Goal: Task Accomplishment & Management: Manage account settings

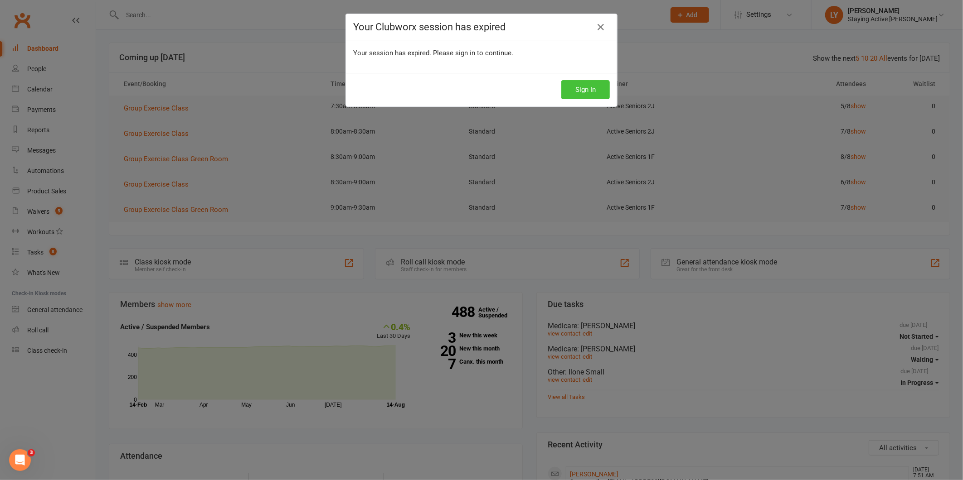
click at [587, 94] on button "Sign In" at bounding box center [585, 89] width 48 height 19
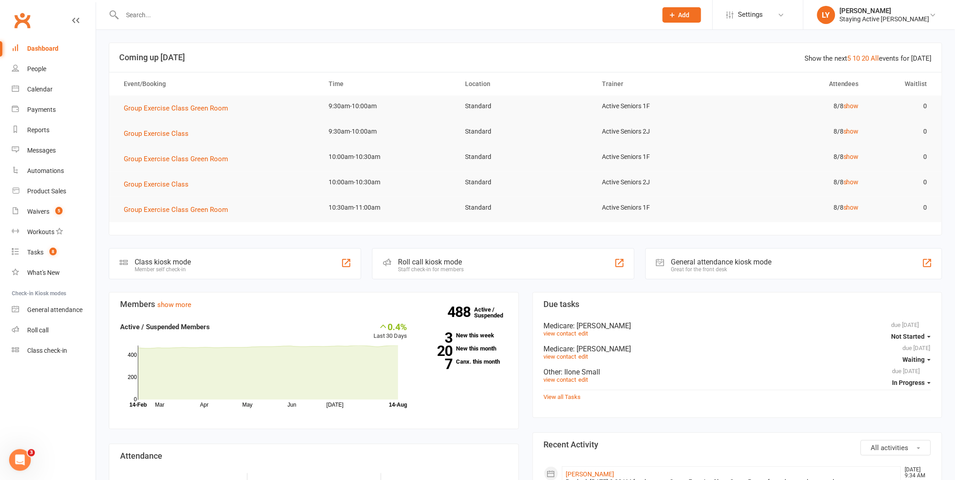
click at [238, 11] on input "text" at bounding box center [385, 15] width 531 height 13
type input "bridget chan"
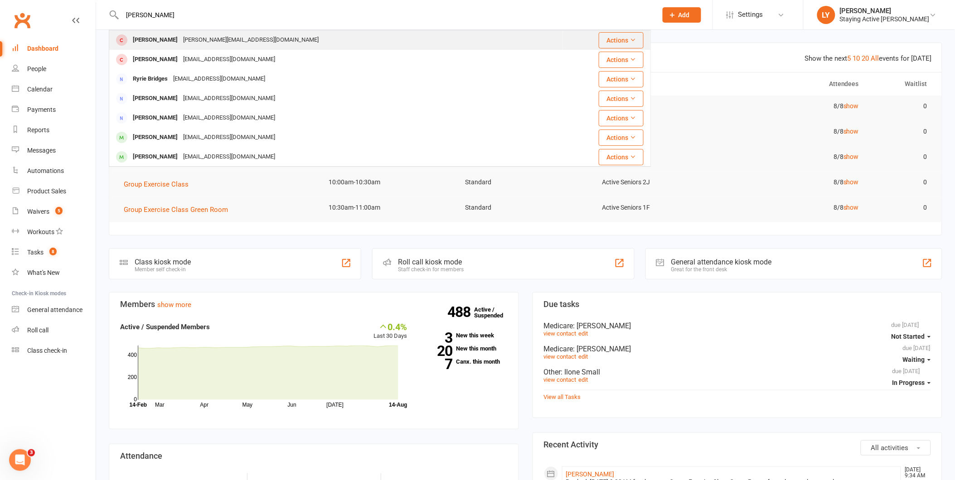
click at [245, 37] on div "bridget_leong@hotmail.com" at bounding box center [250, 40] width 141 height 13
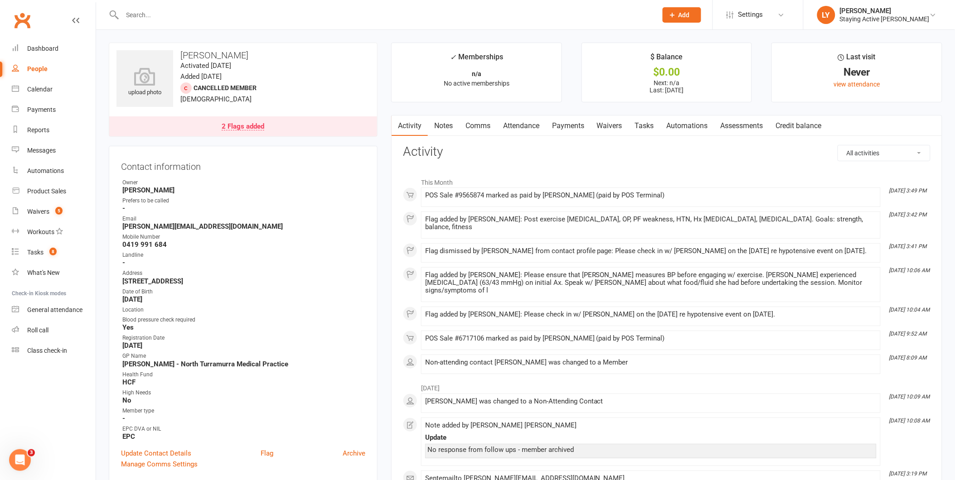
click at [232, 124] on div "2 Flags added" at bounding box center [243, 126] width 43 height 7
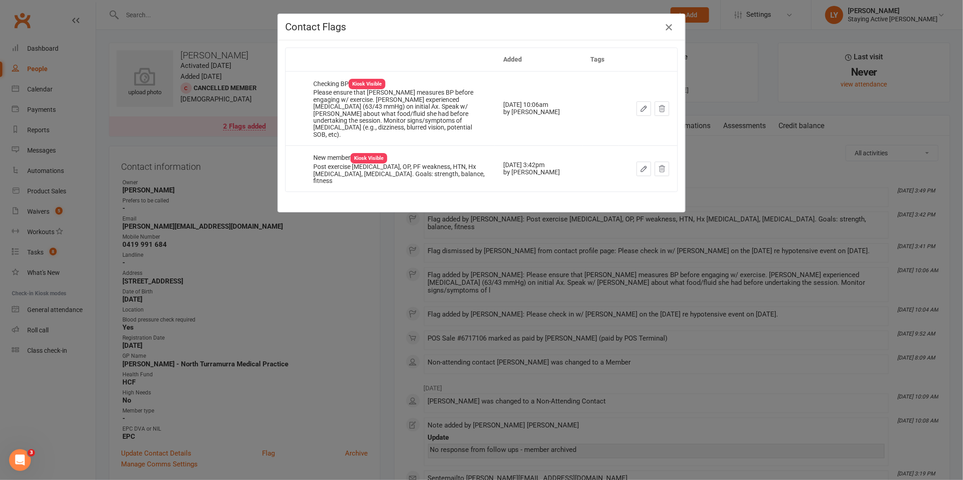
drag, startPoint x: 664, startPoint y: 31, endPoint x: 640, endPoint y: 53, distance: 33.0
click at [664, 31] on icon "button" at bounding box center [668, 27] width 11 height 11
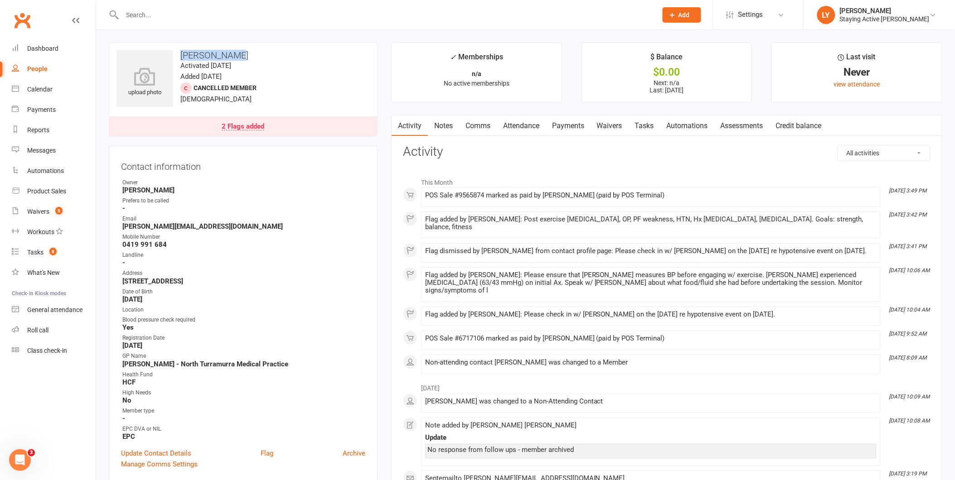
drag, startPoint x: 236, startPoint y: 57, endPoint x: 180, endPoint y: 57, distance: 55.3
click at [180, 57] on h3 "Bridget Chan" at bounding box center [242, 55] width 253 height 10
click at [183, 55] on h3 "Bridget Chan" at bounding box center [242, 55] width 253 height 10
drag, startPoint x: 233, startPoint y: 55, endPoint x: 182, endPoint y: 58, distance: 51.3
click at [182, 58] on h3 "Bridget Chan" at bounding box center [242, 55] width 253 height 10
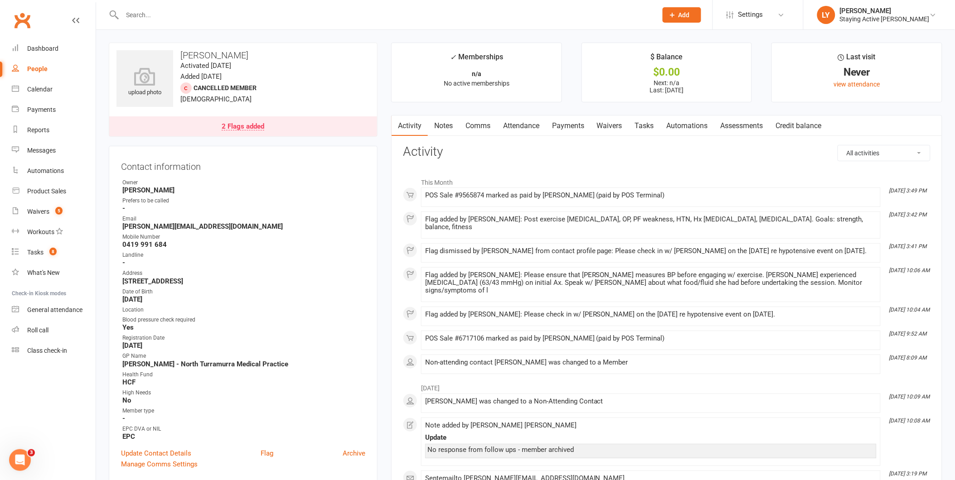
click at [323, 92] on div "upload photo Bridget Chan Activated 17 March, 2023 Added 6 March, 2023 Cancelle…" at bounding box center [243, 90] width 269 height 94
drag, startPoint x: 236, startPoint y: 53, endPoint x: 180, endPoint y: 54, distance: 55.8
click at [180, 54] on h3 "Bridget Chan" at bounding box center [242, 55] width 253 height 10
drag, startPoint x: 180, startPoint y: 54, endPoint x: 316, endPoint y: 67, distance: 136.5
click at [332, 65] on div "upload photo Bridget Chan Activated 17 March, 2023 Added 6 March, 2023 Cancelle…" at bounding box center [243, 90] width 269 height 94
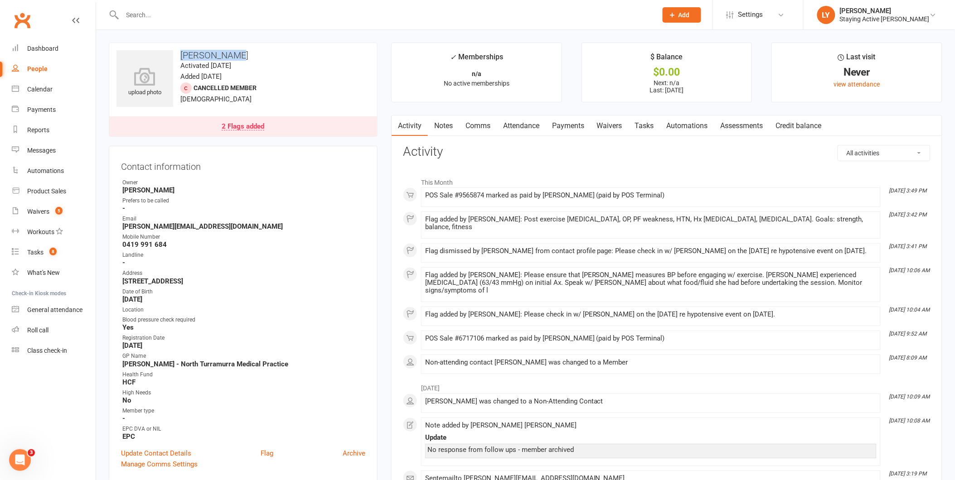
drag, startPoint x: 231, startPoint y: 55, endPoint x: 183, endPoint y: 55, distance: 48.5
click at [183, 55] on h3 "Bridget Chan" at bounding box center [242, 55] width 253 height 10
drag, startPoint x: 183, startPoint y: 55, endPoint x: 354, endPoint y: 61, distance: 171.4
click at [354, 61] on div "upload photo Bridget Chan Activated 17 March, 2023 Added 6 March, 2023 Cancelle…" at bounding box center [243, 90] width 269 height 94
click at [440, 124] on link "Notes" at bounding box center [443, 126] width 31 height 21
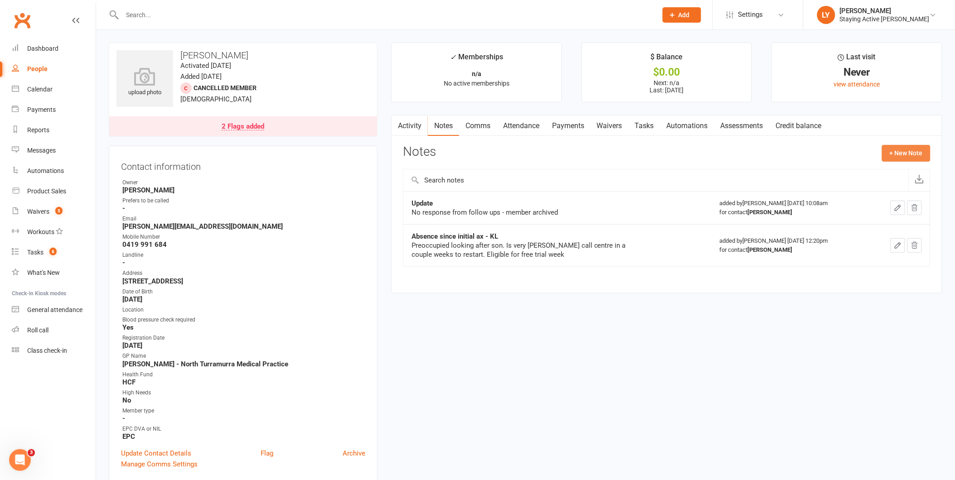
click at [900, 150] on button "+ New Note" at bounding box center [906, 153] width 48 height 16
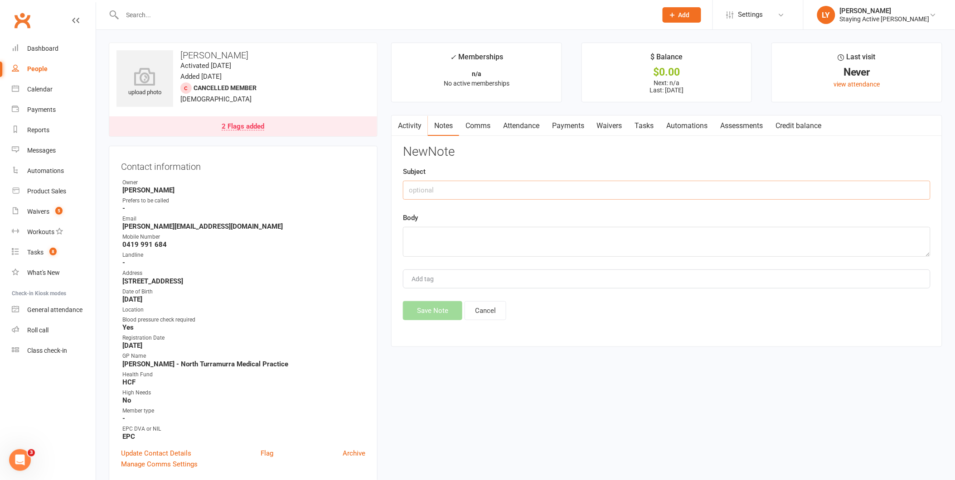
click at [441, 193] on input "text" at bounding box center [667, 190] width 528 height 19
type input "Check in call post hypotensive event"
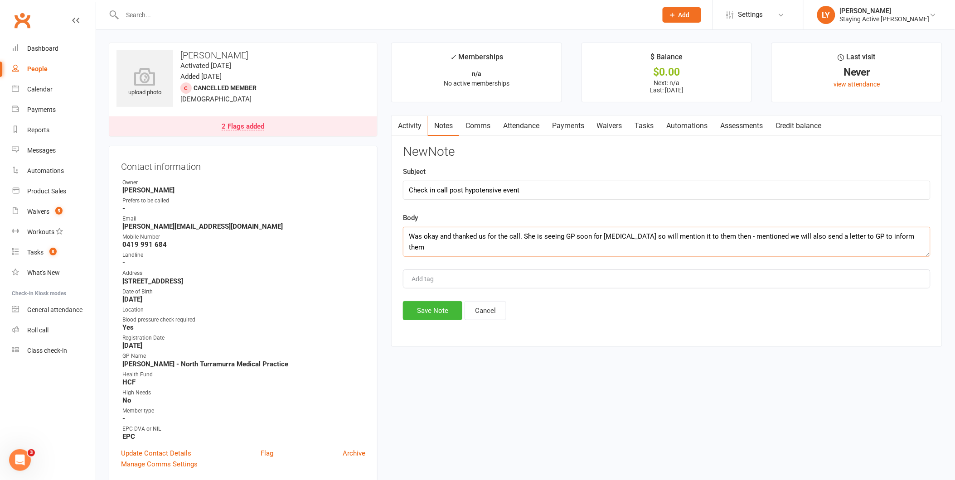
click at [413, 238] on textarea "Was okay and thanked us for the call. She is seeing GP soon for blood test so w…" at bounding box center [667, 242] width 528 height 30
click at [434, 241] on textarea "Is okay and thanked us for the call. She is seeing GP soon for blood test so wi…" at bounding box center [667, 242] width 528 height 30
click at [533, 245] on textarea "Is okay after the event and thanked us for the call. She is seeing GP soon for …" at bounding box center [667, 242] width 528 height 30
type textarea "Is okay after the event and thanked us for the call. She is seeing GP soon for …"
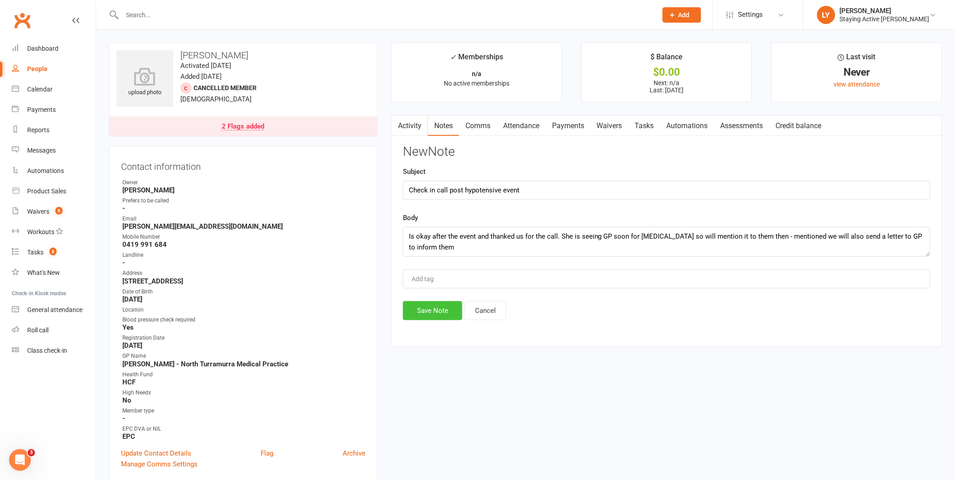
click at [418, 307] on button "Save Note" at bounding box center [432, 310] width 59 height 19
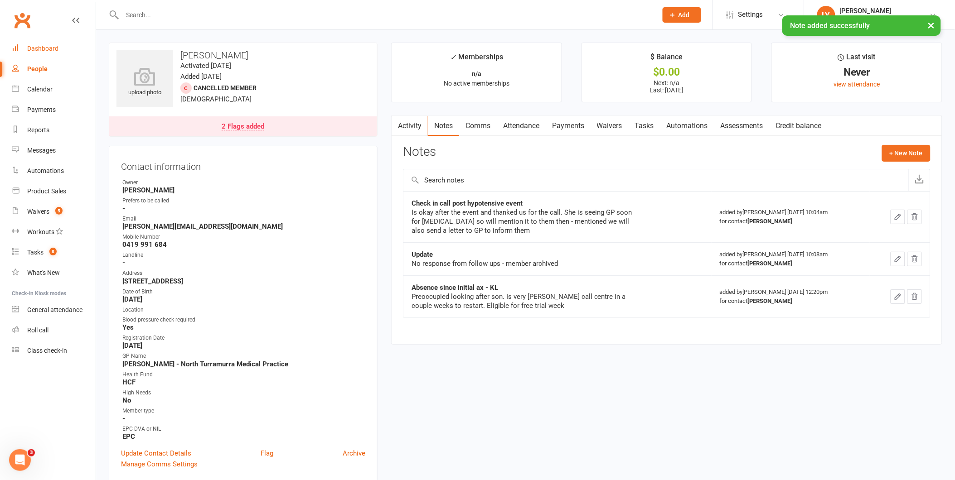
drag, startPoint x: 58, startPoint y: 51, endPoint x: 197, endPoint y: 3, distance: 146.6
click at [58, 51] on link "Dashboard" at bounding box center [54, 49] width 84 height 20
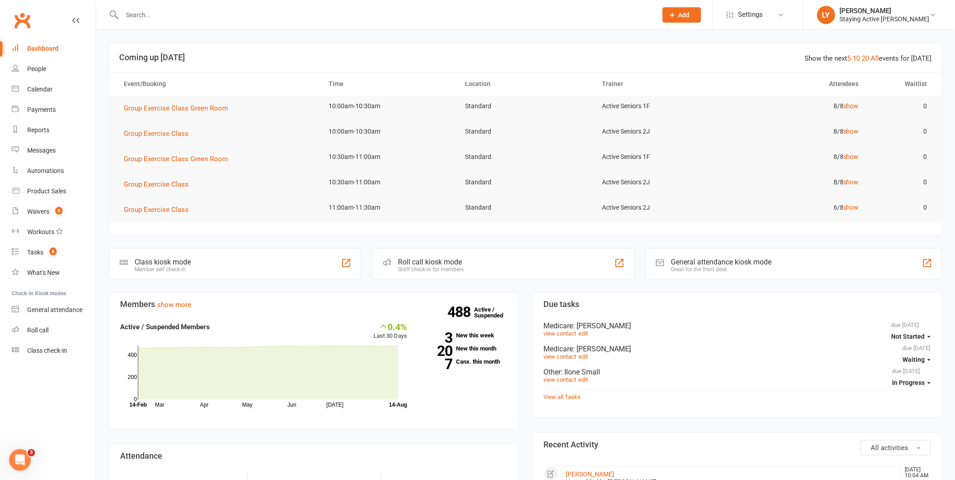
click at [207, 10] on input "text" at bounding box center [385, 15] width 531 height 13
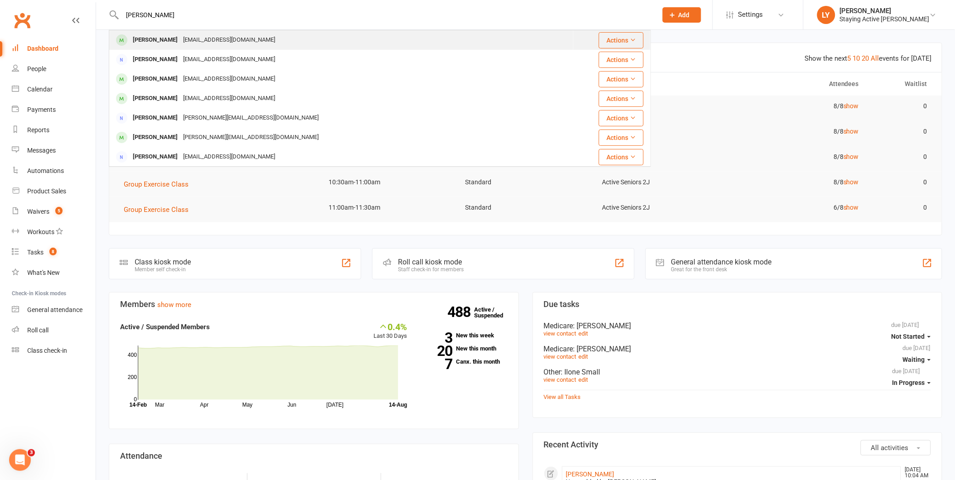
type input "caldwell"
click at [191, 44] on div "smcaldwell@bigpond.com" at bounding box center [228, 40] width 97 height 13
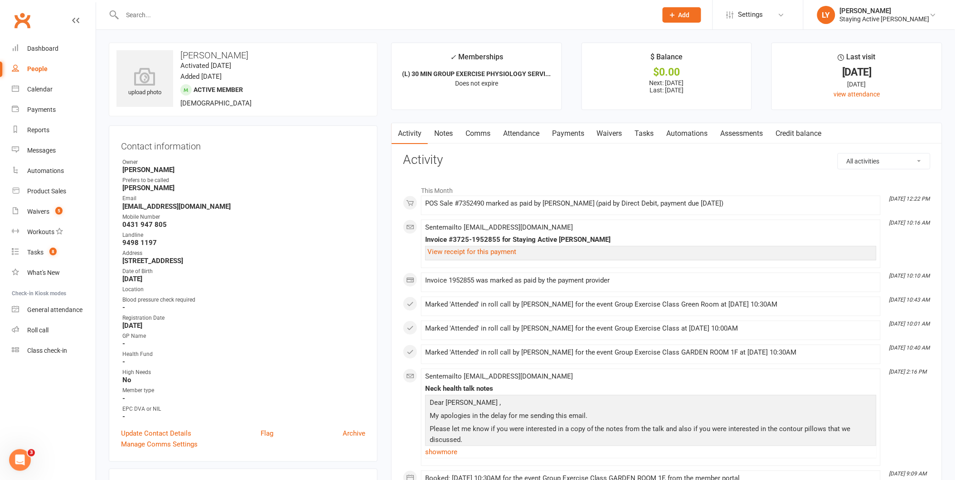
click at [573, 134] on link "Payments" at bounding box center [568, 133] width 45 height 21
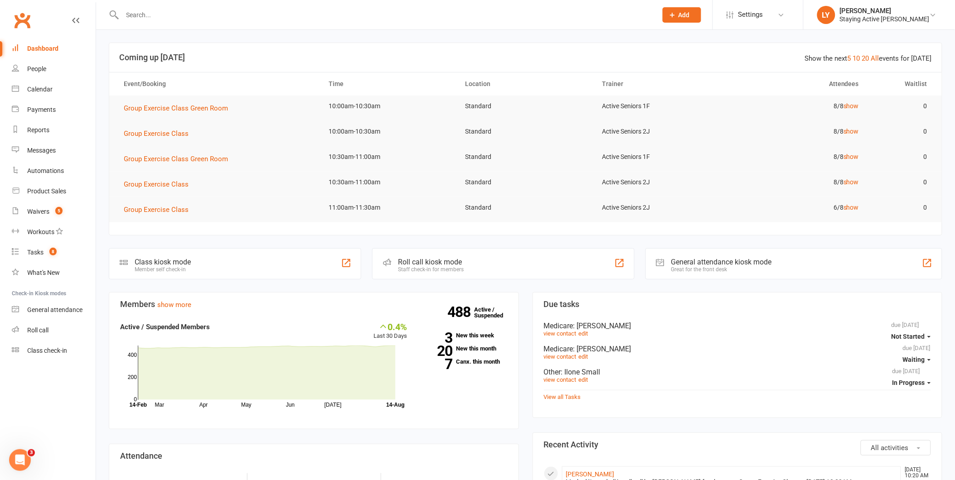
click at [210, 14] on input "text" at bounding box center [385, 15] width 531 height 13
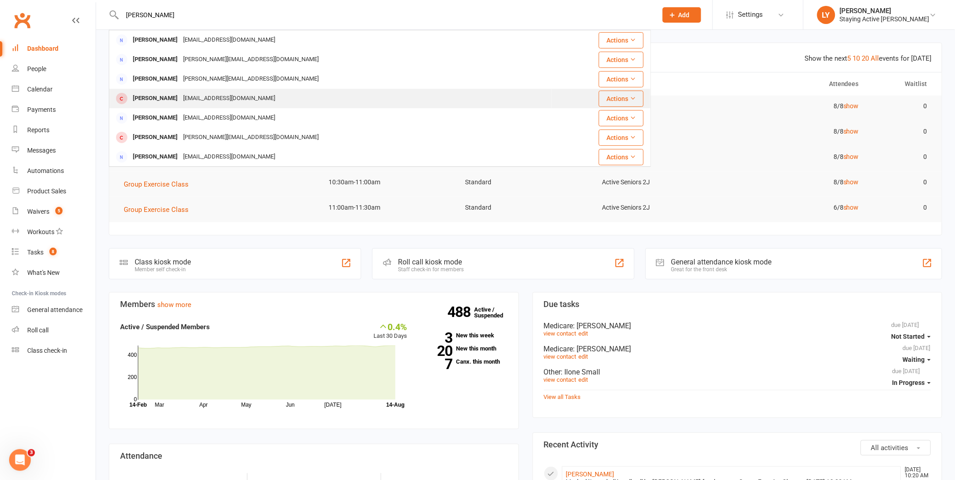
type input "jennifer tan"
click at [208, 104] on div "[EMAIL_ADDRESS][DOMAIN_NAME]" at bounding box center [228, 98] width 97 height 13
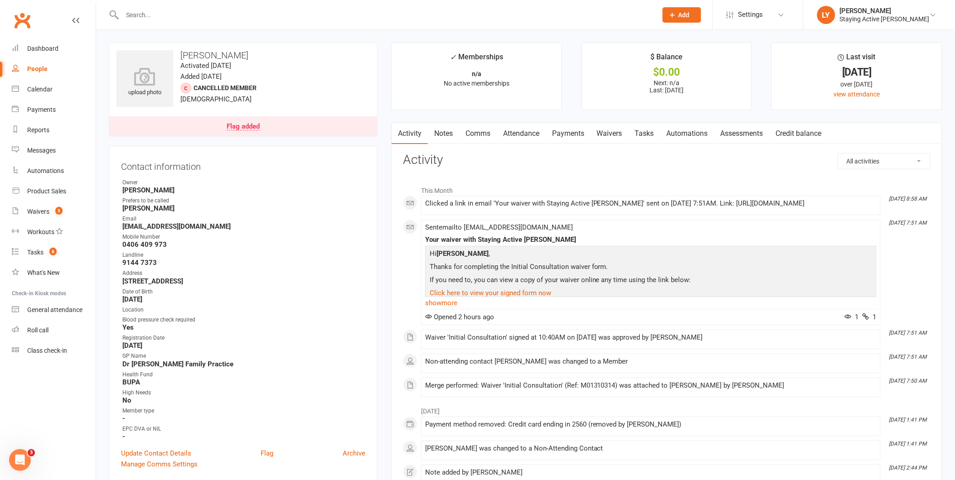
click at [617, 133] on link "Waivers" at bounding box center [610, 133] width 38 height 21
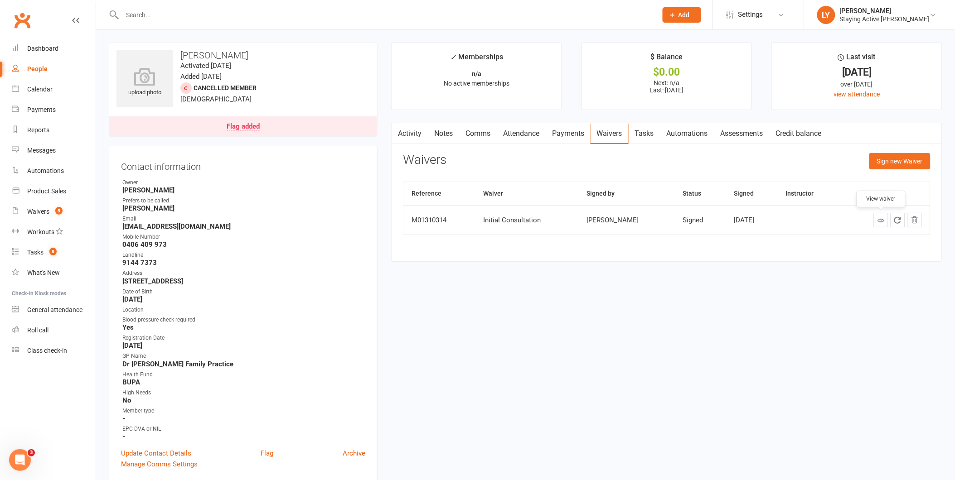
click at [881, 221] on icon at bounding box center [881, 220] width 7 height 7
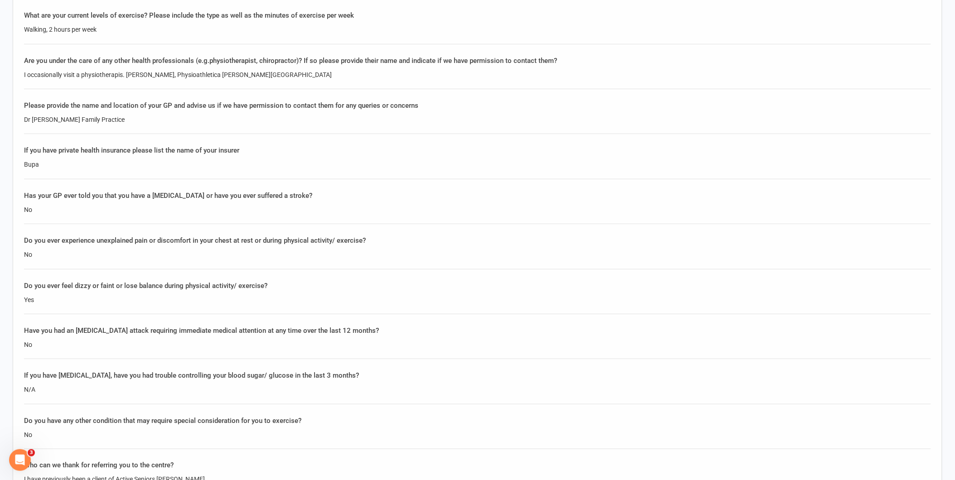
scroll to position [1410, 0]
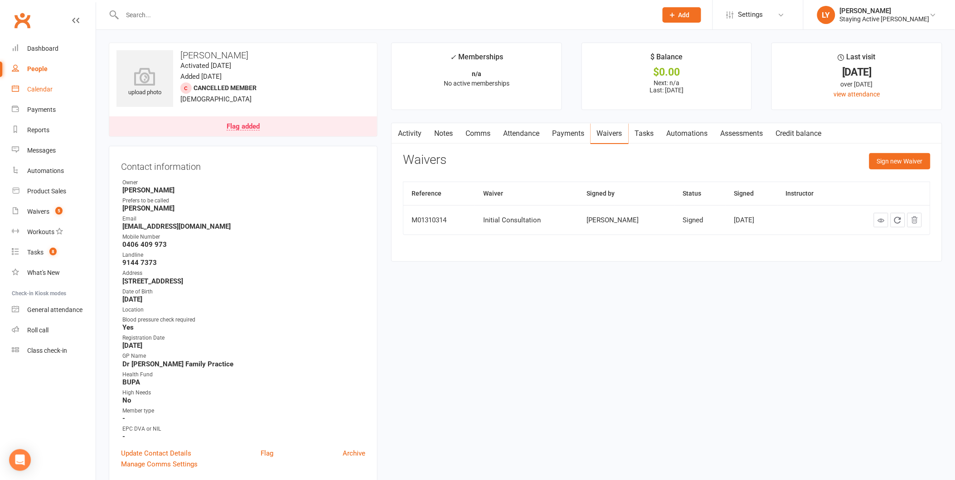
click at [42, 94] on link "Calendar" at bounding box center [54, 89] width 84 height 20
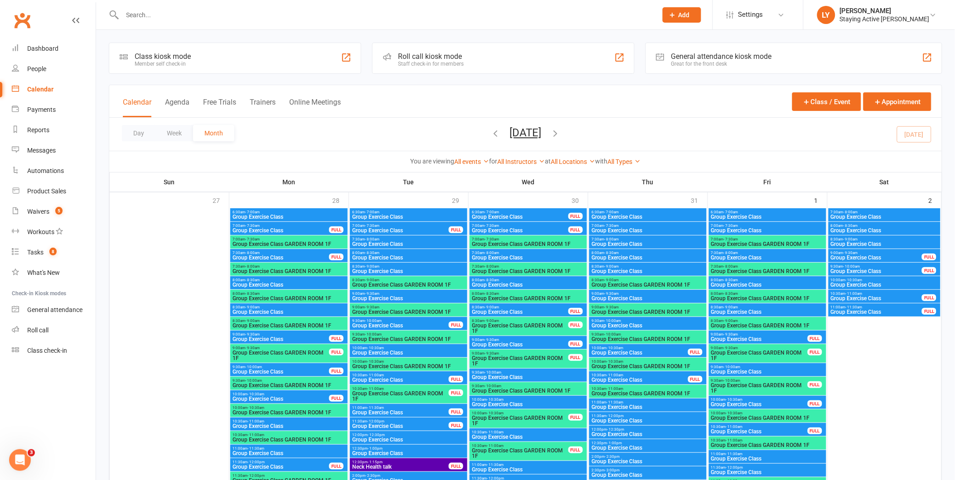
click at [424, 57] on div "Roll call kiosk mode" at bounding box center [431, 56] width 66 height 9
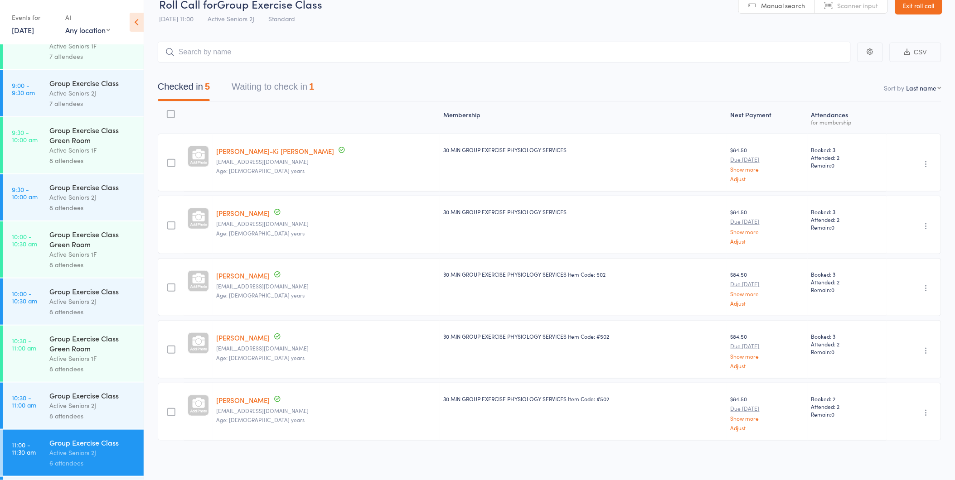
scroll to position [352, 0]
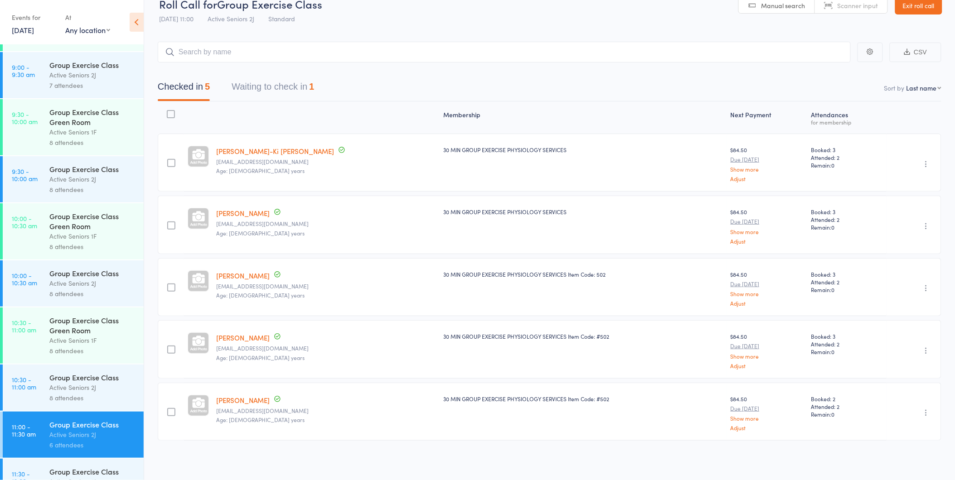
click at [29, 389] on time "10:30 - 11:00 am" at bounding box center [24, 383] width 24 height 15
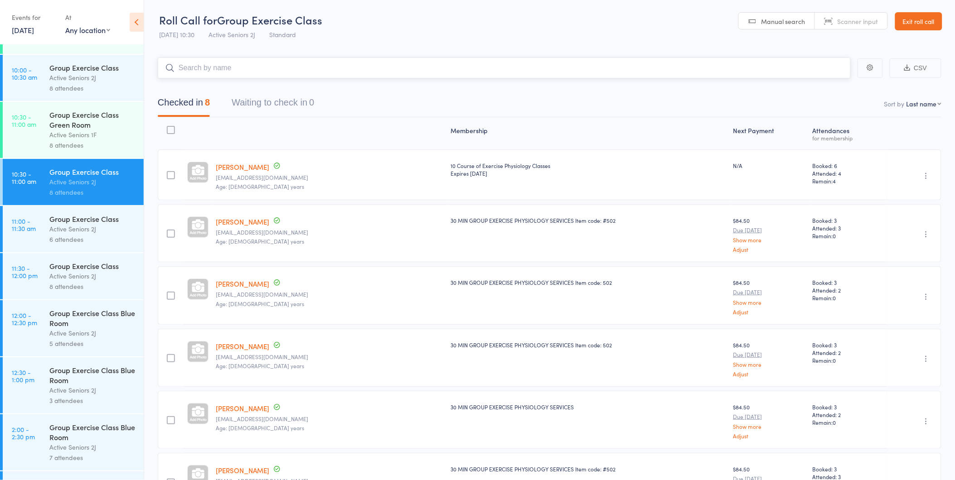
scroll to position [504, 0]
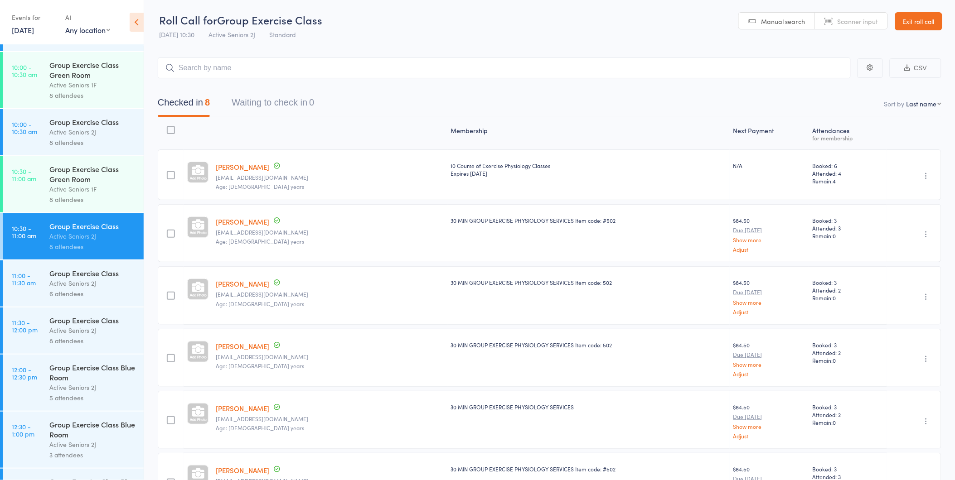
click at [50, 204] on div "8 attendees" at bounding box center [92, 199] width 87 height 10
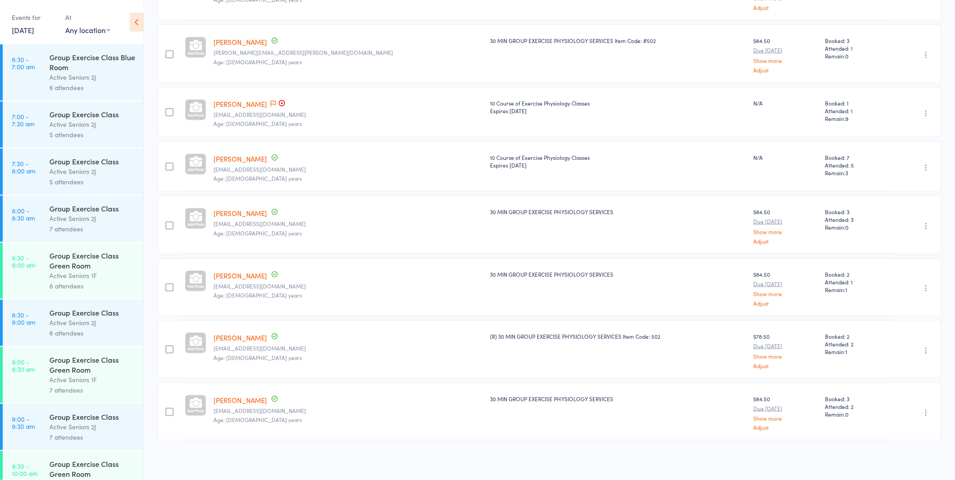
scroll to position [137, 0]
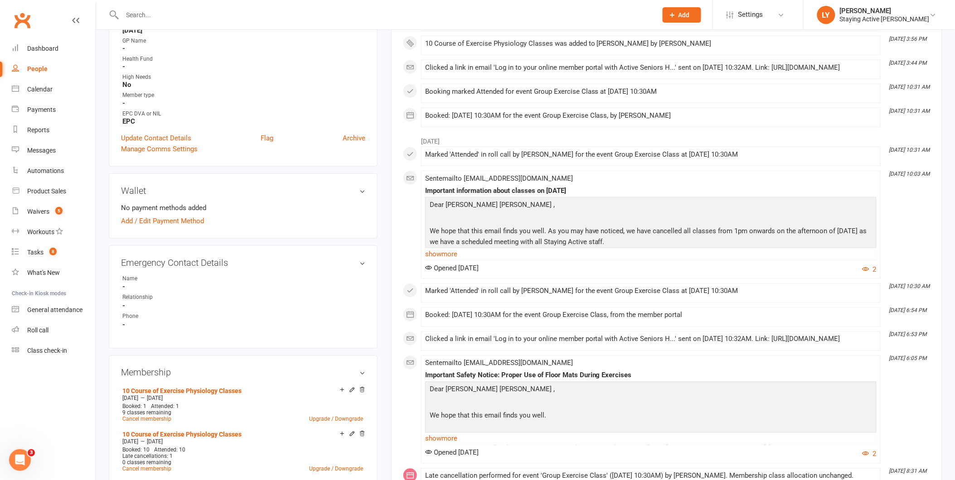
scroll to position [504, 0]
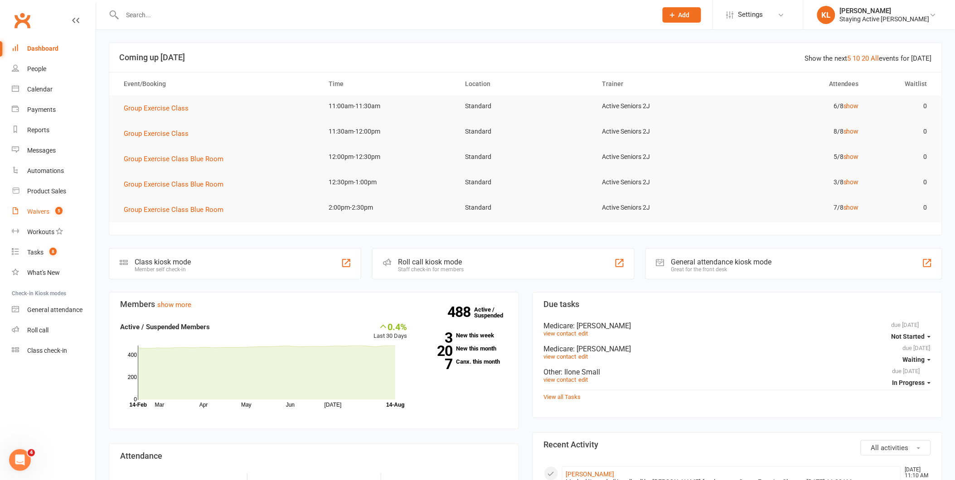
click at [51, 211] on count-badge "5" at bounding box center [57, 211] width 12 height 7
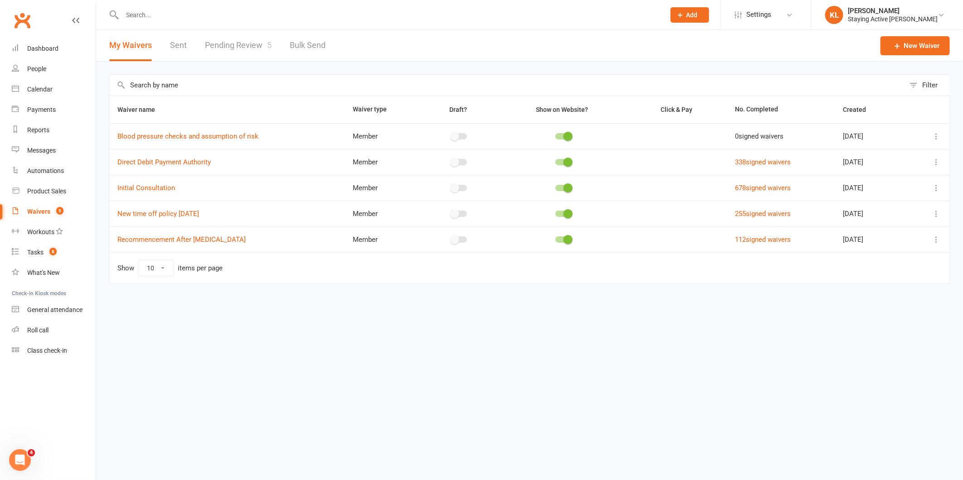
click at [231, 50] on link "Pending Review 5" at bounding box center [238, 45] width 67 height 31
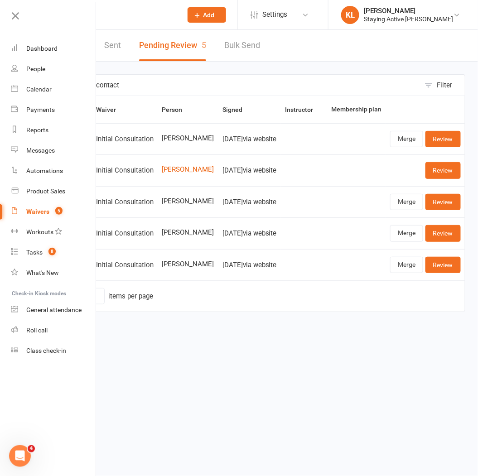
drag, startPoint x: 19, startPoint y: 17, endPoint x: 66, endPoint y: 25, distance: 47.8
click at [19, 17] on icon at bounding box center [15, 16] width 13 height 13
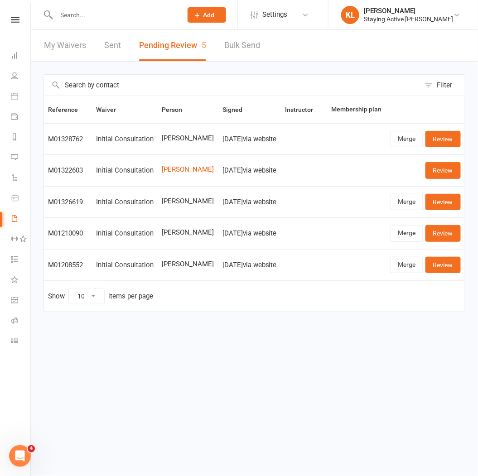
click at [92, 15] on input "text" at bounding box center [114, 15] width 122 height 13
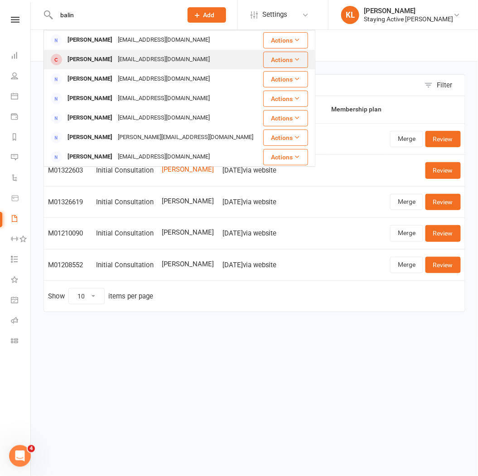
type input "balin"
click at [87, 55] on div "[PERSON_NAME]" at bounding box center [90, 59] width 50 height 13
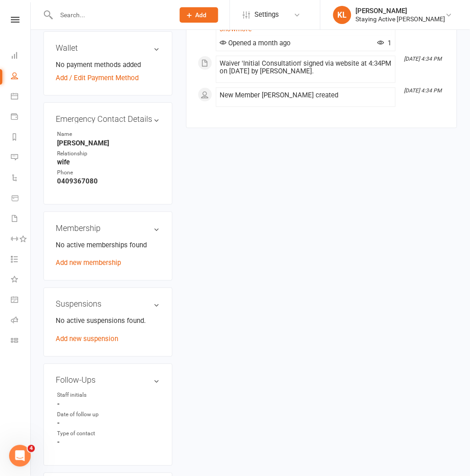
scroll to position [504, 0]
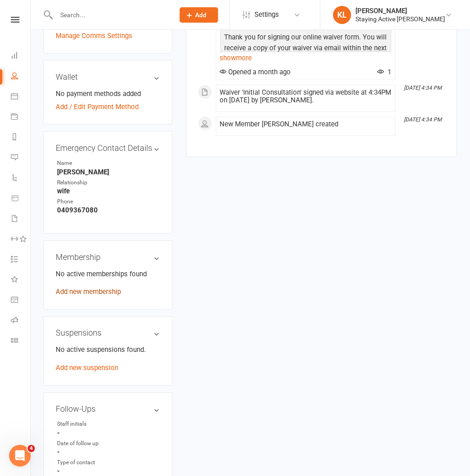
click at [72, 288] on link "Add new membership" at bounding box center [88, 292] width 65 height 8
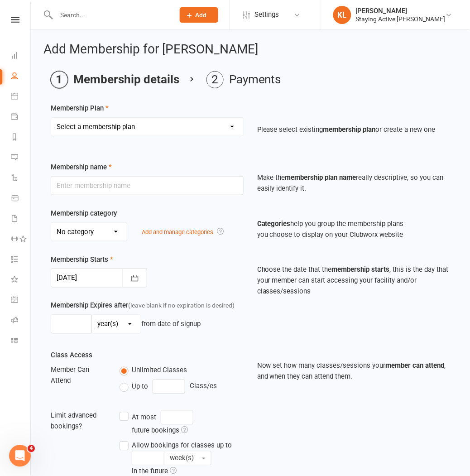
drag, startPoint x: 114, startPoint y: 125, endPoint x: 110, endPoint y: 132, distance: 8.5
click at [114, 125] on select "Select a membership plan Create new Membership Plan 193000 Telehealth Exercise …" at bounding box center [147, 127] width 192 height 18
select select "2"
click at [51, 118] on select "Select a membership plan Create new Membership Plan 193000 Telehealth Exercise …" at bounding box center [147, 127] width 192 height 18
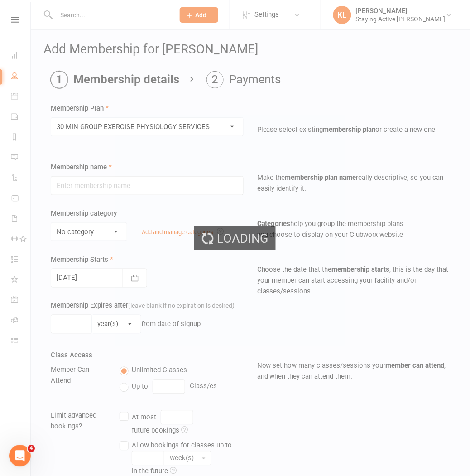
type input "30 MIN GROUP EXERCISE PHYSIOLOGY SERVICES"
select select "2"
type input "3"
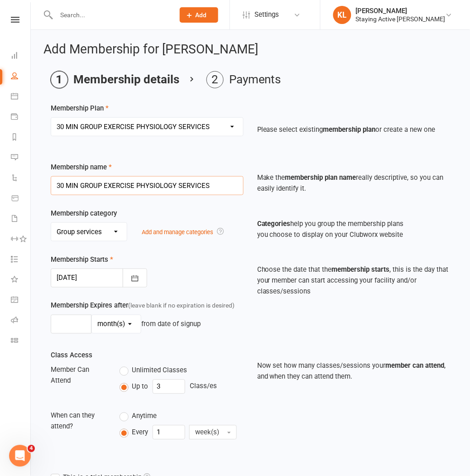
click at [215, 180] on input "30 MIN GROUP EXERCISE PHYSIOLOGY SERVICES" at bounding box center [147, 185] width 193 height 19
type input "30 MIN GROUP EXERCISE PHYSIOLOGY SERVICES Item Code: 502"
drag, startPoint x: 234, startPoint y: 187, endPoint x: 241, endPoint y: 187, distance: 7.3
click at [234, 187] on input "30 MIN GROUP EXERCISE PHYSIOLOGY SERVICES Item Code: 502" at bounding box center [147, 185] width 193 height 19
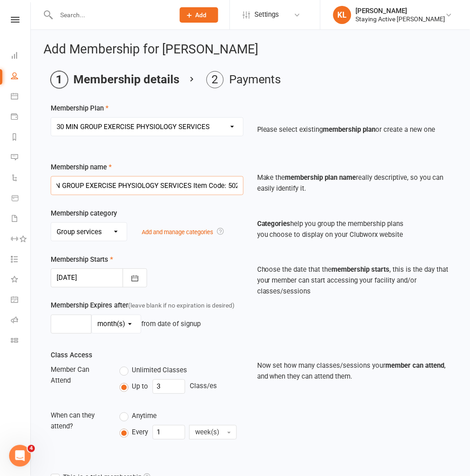
click at [228, 187] on input "30 MIN GROUP EXERCISE PHYSIOLOGY SERVICES Item Code: 502" at bounding box center [147, 185] width 193 height 19
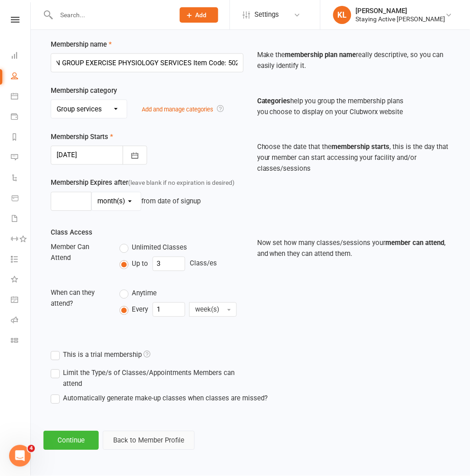
scroll to position [0, 0]
click at [139, 433] on button "Back to Member Profile" at bounding box center [149, 441] width 92 height 19
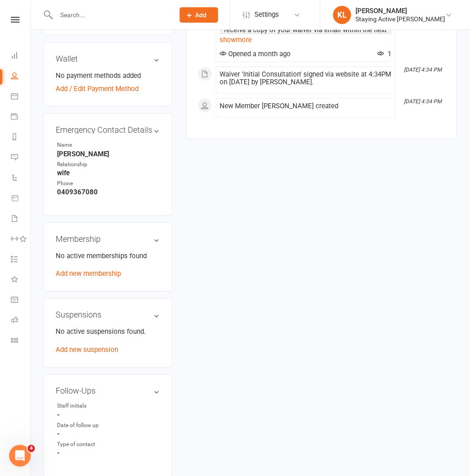
scroll to position [504, 0]
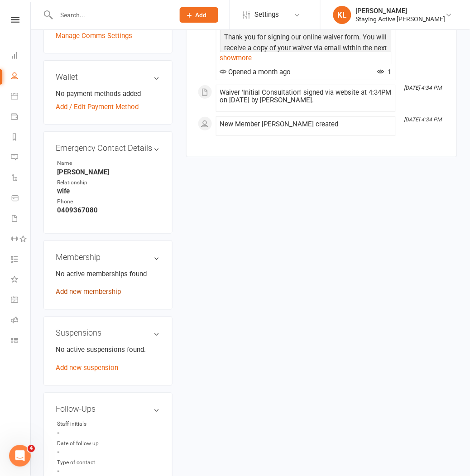
click at [83, 288] on link "Add new membership" at bounding box center [88, 292] width 65 height 8
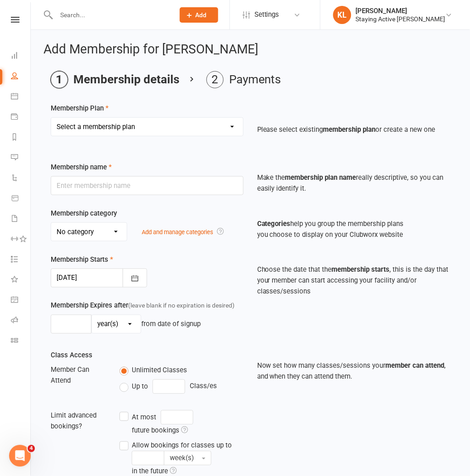
click at [103, 130] on select "Select a membership plan Create new Membership Plan 193000 Telehealth Exercise …" at bounding box center [147, 127] width 192 height 18
select select "2"
click at [51, 118] on select "Select a membership plan Create new Membership Plan 193000 Telehealth Exercise …" at bounding box center [147, 127] width 192 height 18
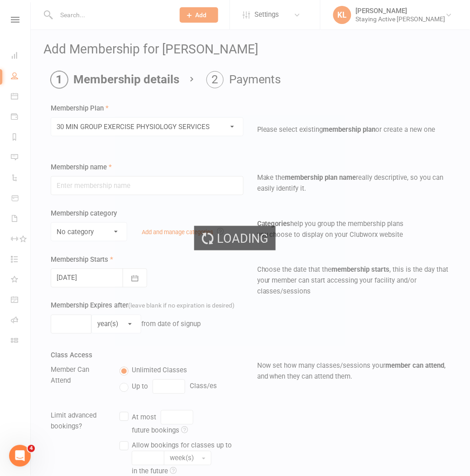
type input "30 MIN GROUP EXERCISE PHYSIOLOGY SERVICES"
select select "2"
type input "3"
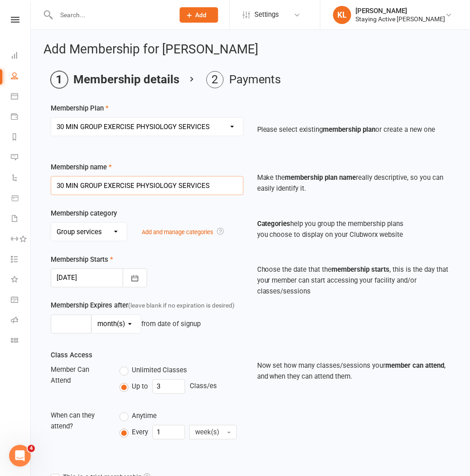
click at [209, 189] on input "30 MIN GROUP EXERCISE PHYSIOLOGY SERVICES" at bounding box center [147, 185] width 193 height 19
type input "30 MIN GROUP EXERCISE PHYSIOLOGY SERVICES Item code 502"
click at [135, 278] on icon "button" at bounding box center [135, 279] width 7 height 6
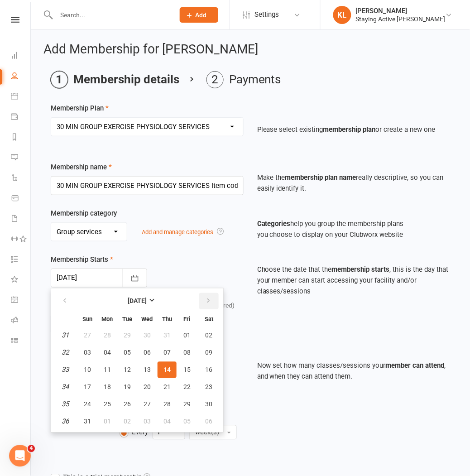
click at [209, 304] on button "button" at bounding box center [208, 301] width 19 height 16
click at [105, 369] on span "15" at bounding box center [107, 370] width 7 height 7
type input "[DATE]"
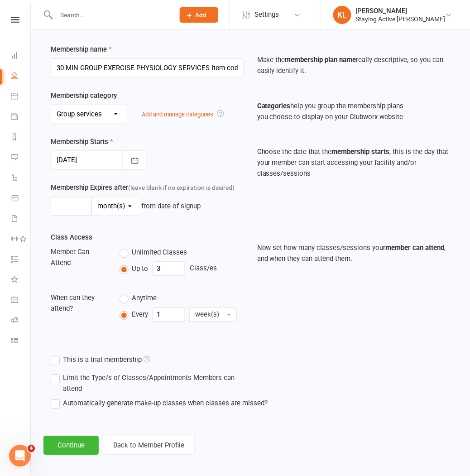
scroll to position [123, 0]
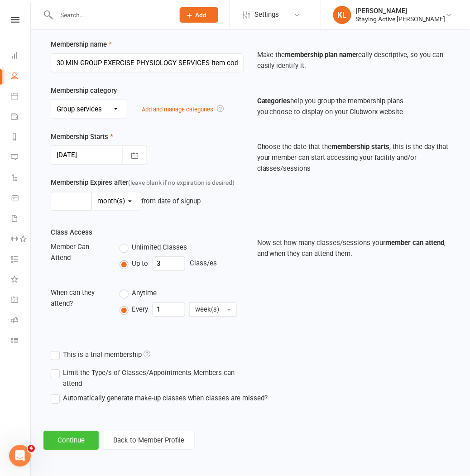
click at [82, 443] on button "Continue" at bounding box center [71, 441] width 55 height 19
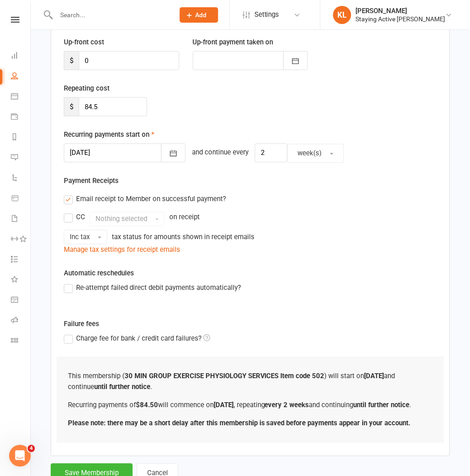
scroll to position [0, 0]
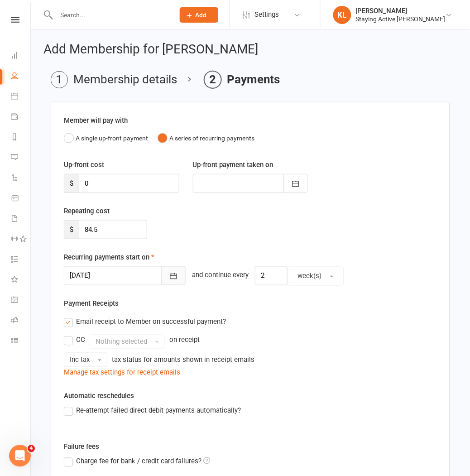
click at [169, 277] on icon "button" at bounding box center [173, 276] width 9 height 9
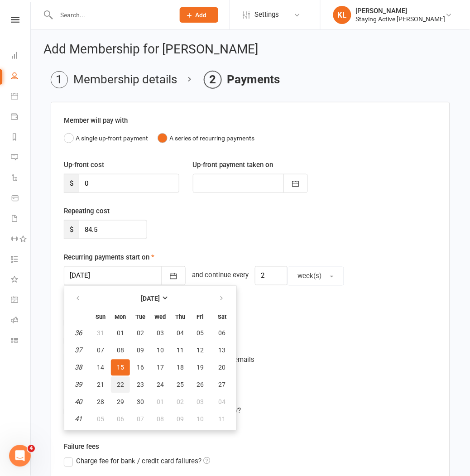
click at [117, 382] on span "22" at bounding box center [120, 385] width 7 height 7
type input "[DATE]"
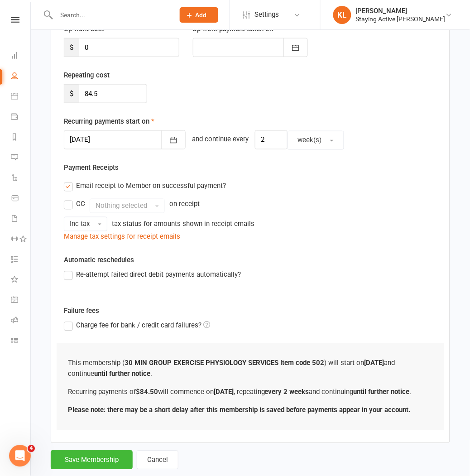
scroll to position [151, 0]
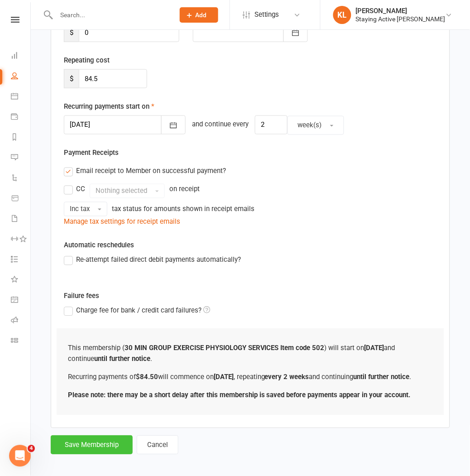
click at [93, 455] on button "Save Membership" at bounding box center [92, 445] width 82 height 19
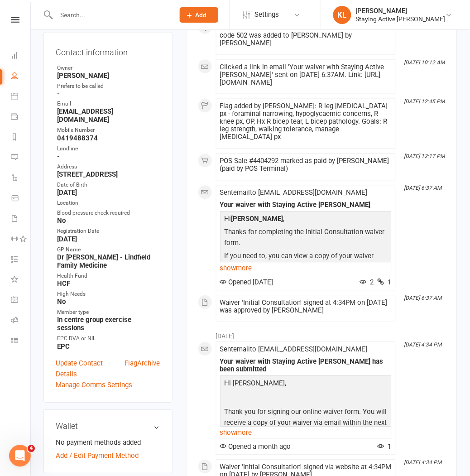
scroll to position [201, 0]
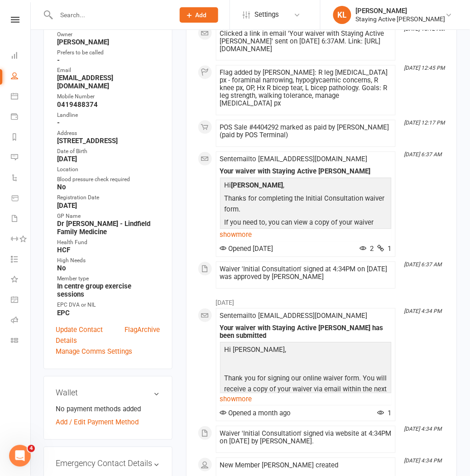
drag, startPoint x: 201, startPoint y: 202, endPoint x: 215, endPoint y: 204, distance: 13.9
click at [202, 202] on div "This Month [DATE] 11:34 AM 30 MIN GROUP EXERCISE PHYSIOLOGY SERVICES Item code …" at bounding box center [322, 130] width 248 height 317
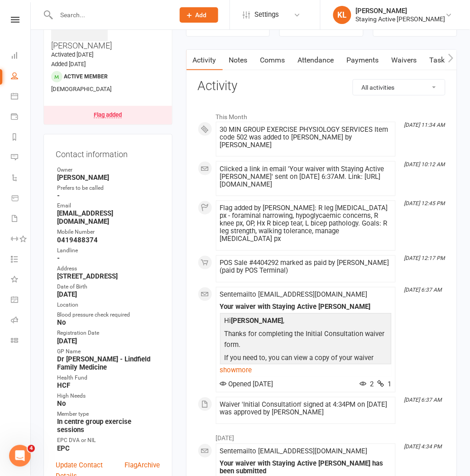
scroll to position [0, 0]
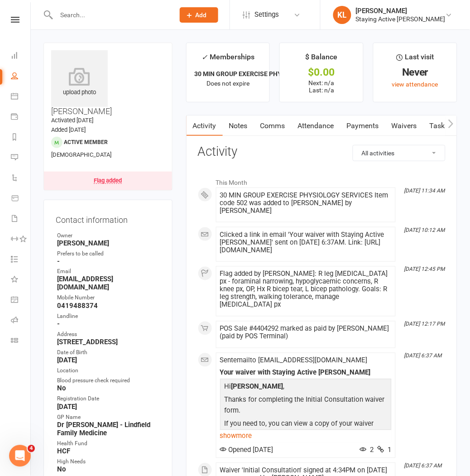
click at [270, 127] on link "Comms" at bounding box center [273, 126] width 38 height 21
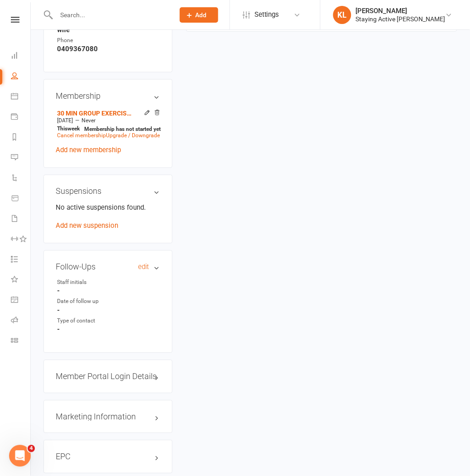
scroll to position [655, 0]
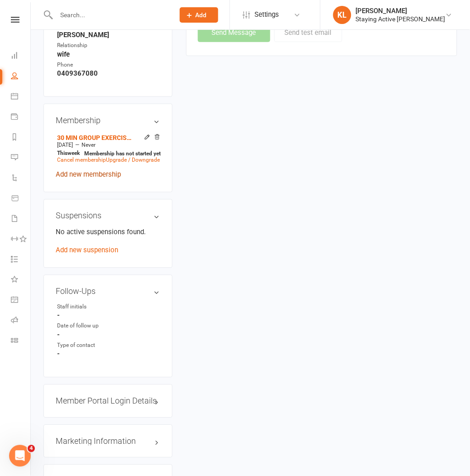
click at [81, 171] on link "Add new membership" at bounding box center [88, 175] width 65 height 8
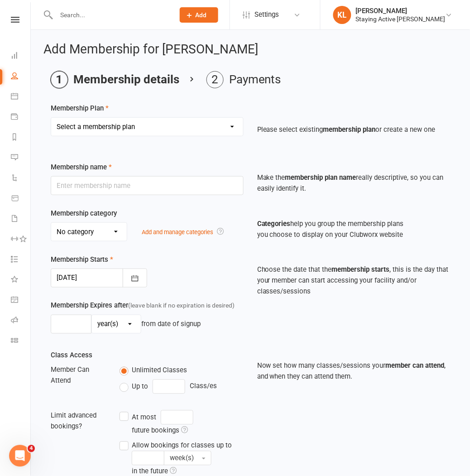
click at [131, 134] on select "Select a membership plan Create new Membership Plan 193000 Telehealth Exercise …" at bounding box center [147, 127] width 192 height 18
select select "2"
click at [51, 118] on select "Select a membership plan Create new Membership Plan 193000 Telehealth Exercise …" at bounding box center [147, 127] width 192 height 18
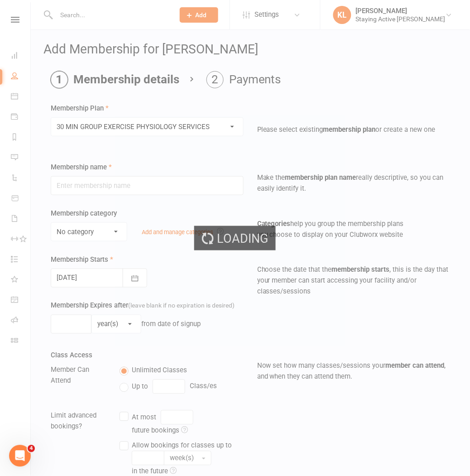
type input "30 MIN GROUP EXERCISE PHYSIOLOGY SERVICES"
select select "2"
type input "3"
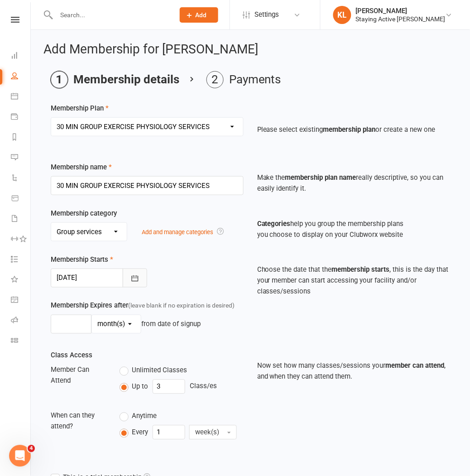
drag, startPoint x: 138, startPoint y: 277, endPoint x: 139, endPoint y: 287, distance: 9.6
click at [139, 277] on icon "button" at bounding box center [135, 278] width 9 height 9
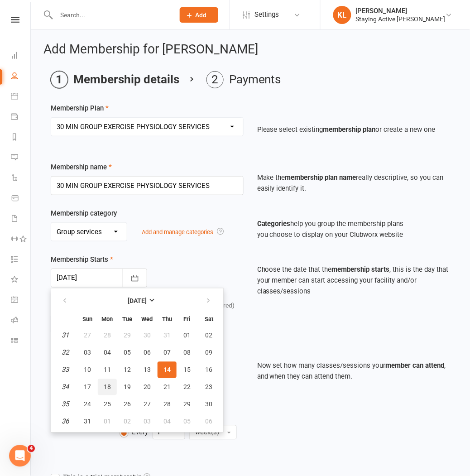
click at [104, 386] on span "18" at bounding box center [107, 387] width 7 height 7
type input "[DATE]"
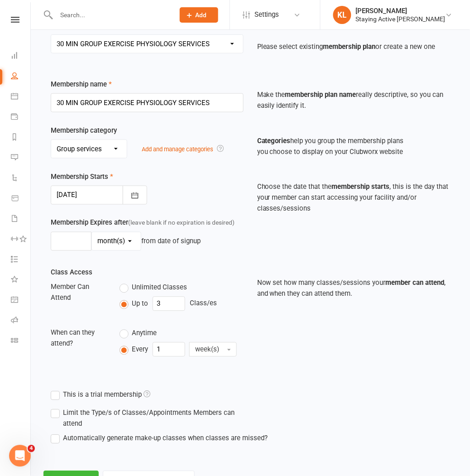
scroll to position [123, 0]
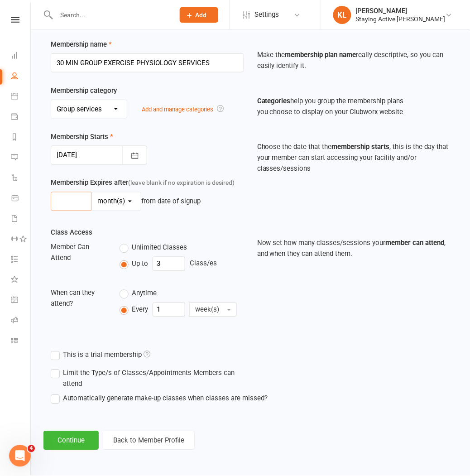
click at [70, 203] on input "number" at bounding box center [71, 201] width 41 height 19
type input "7"
click at [108, 198] on select "day(s) week(s) month(s) year(s)" at bounding box center [116, 202] width 49 height 18
select select "0"
click at [92, 193] on select "day(s) week(s) month(s) year(s)" at bounding box center [116, 202] width 49 height 18
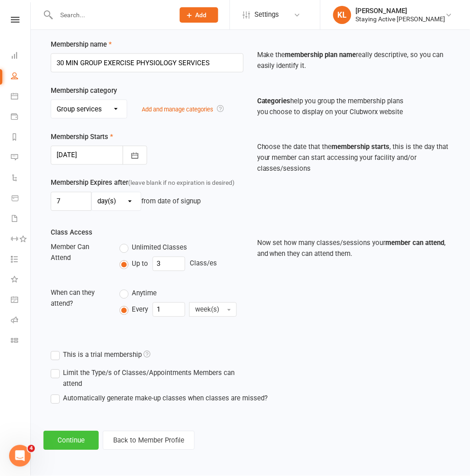
click at [76, 436] on button "Continue" at bounding box center [71, 441] width 55 height 19
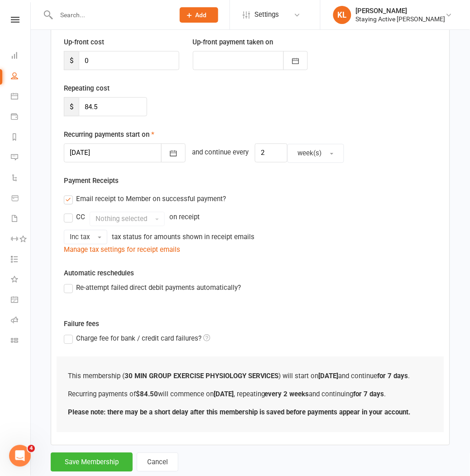
scroll to position [0, 0]
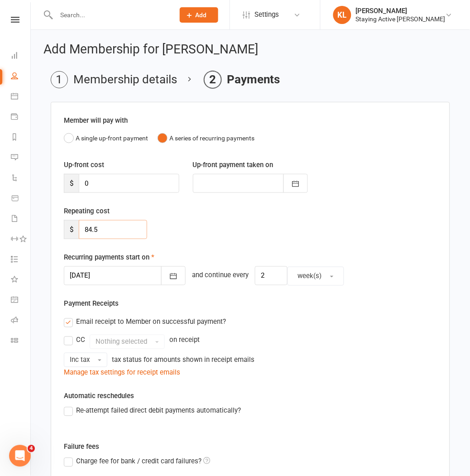
drag, startPoint x: 107, startPoint y: 229, endPoint x: 53, endPoint y: 237, distance: 54.0
click at [44, 230] on main "Membership details Payments Member will pay with A single up-front payment A se…" at bounding box center [251, 333] width 414 height 524
type input "0"
click at [171, 274] on button "button" at bounding box center [173, 276] width 24 height 19
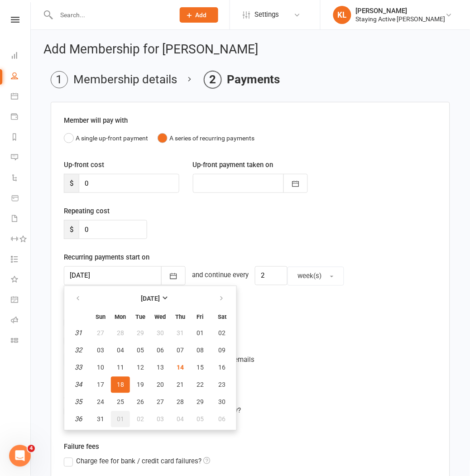
click at [119, 416] on span "01" at bounding box center [120, 419] width 7 height 7
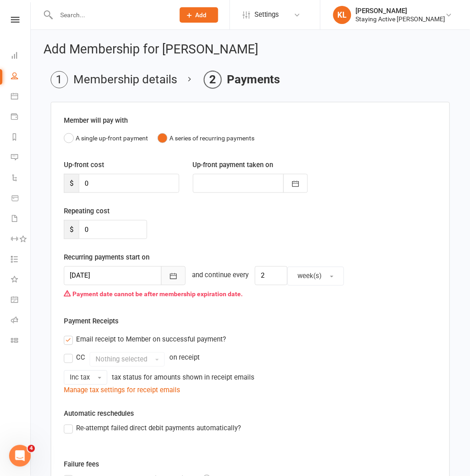
click at [170, 279] on icon "button" at bounding box center [173, 277] width 7 height 6
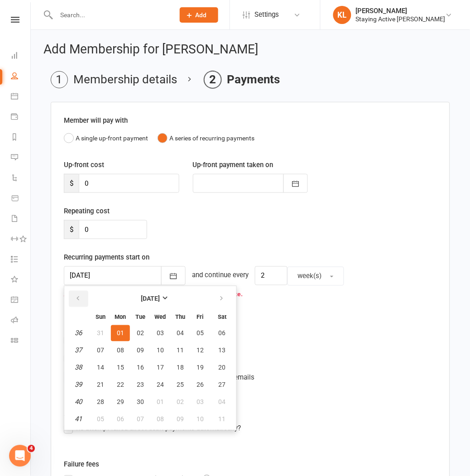
click at [75, 306] on button "button" at bounding box center [78, 299] width 19 height 16
click at [117, 400] on span "25" at bounding box center [120, 402] width 7 height 7
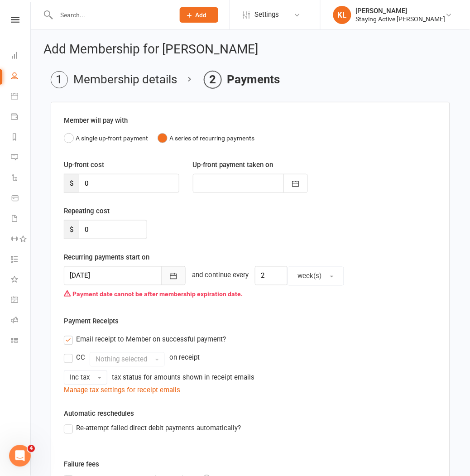
click at [169, 274] on icon "button" at bounding box center [173, 276] width 9 height 9
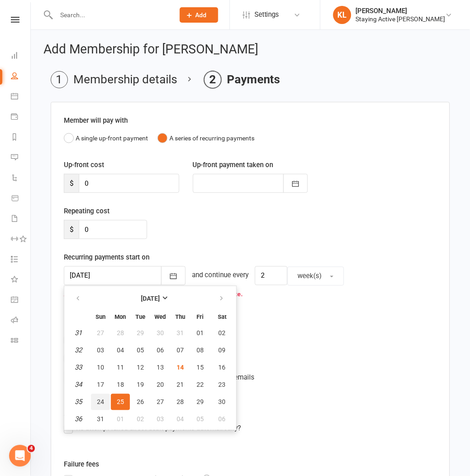
click at [98, 394] on button "24" at bounding box center [100, 402] width 19 height 16
type input "[DATE]"
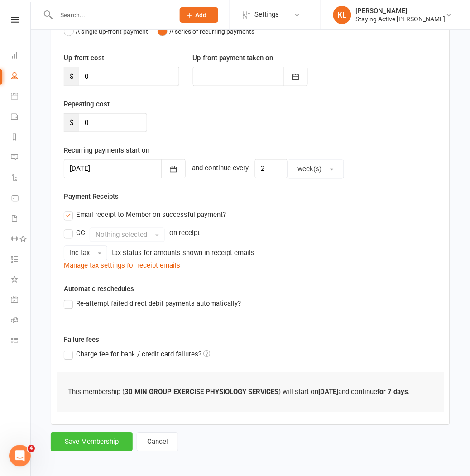
scroll to position [110, 0]
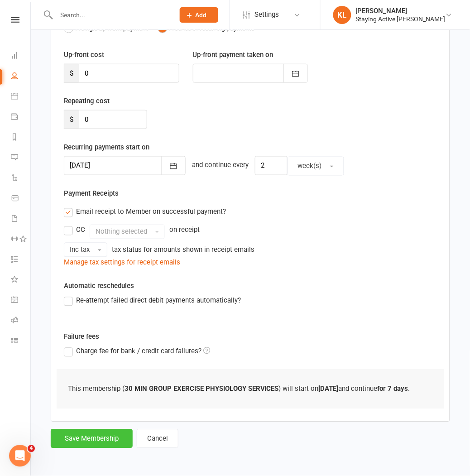
click at [88, 437] on button "Save Membership" at bounding box center [92, 439] width 82 height 19
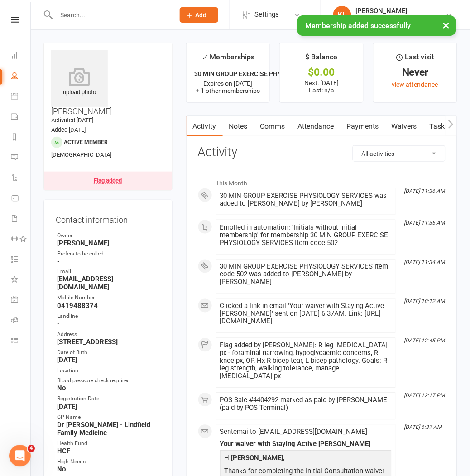
click at [276, 128] on link "Comms" at bounding box center [273, 126] width 38 height 21
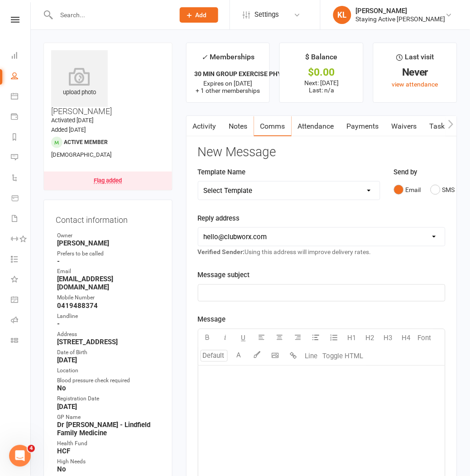
click at [353, 191] on select "Select Template [Email] 1045am Zoom Class [Email] 150 visits [Email] 1pm Zoom […" at bounding box center [290, 191] width 182 height 18
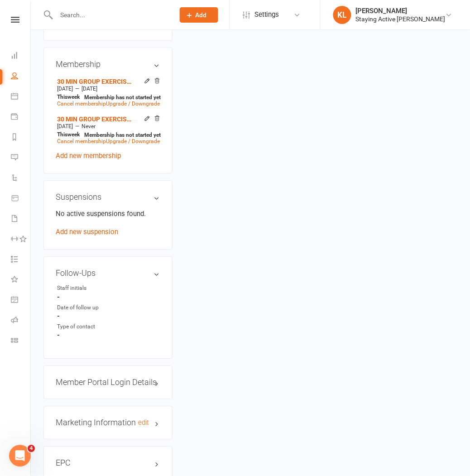
scroll to position [755, 0]
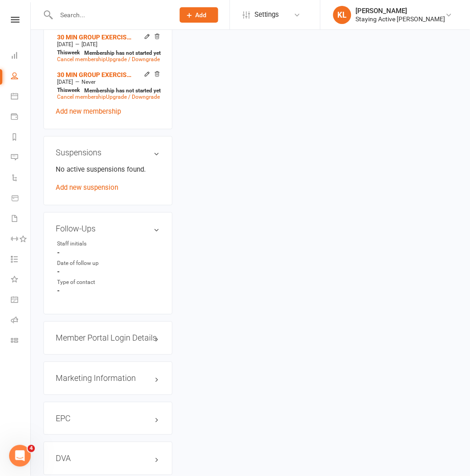
click at [112, 334] on h3 "Member Portal Login Details" at bounding box center [108, 338] width 105 height 9
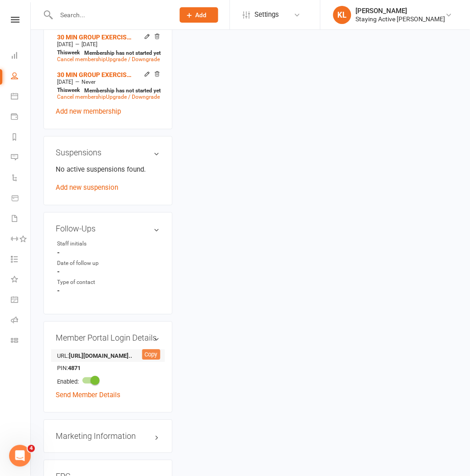
click at [153, 350] on div "Copy" at bounding box center [151, 355] width 18 height 11
click at [83, 392] on link "Send Member Details" at bounding box center [88, 396] width 65 height 8
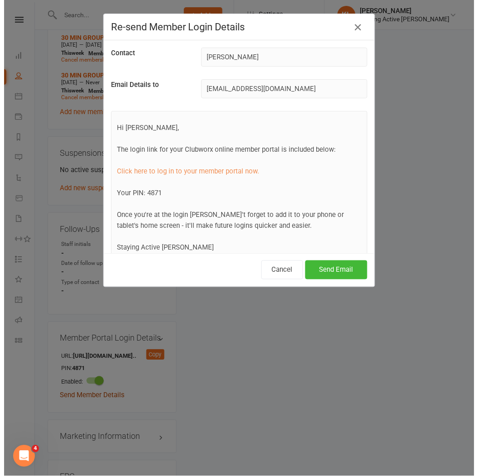
scroll to position [745, 0]
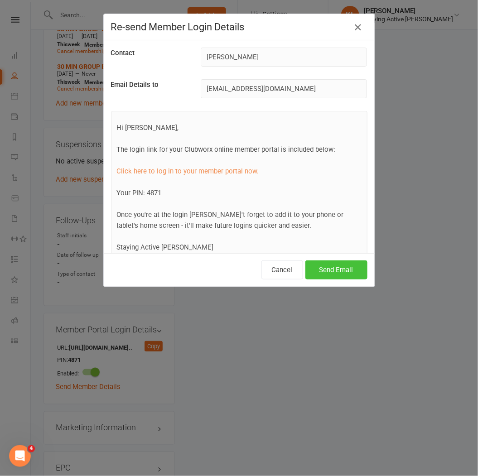
click at [333, 268] on button "Send Email" at bounding box center [336, 270] width 62 height 19
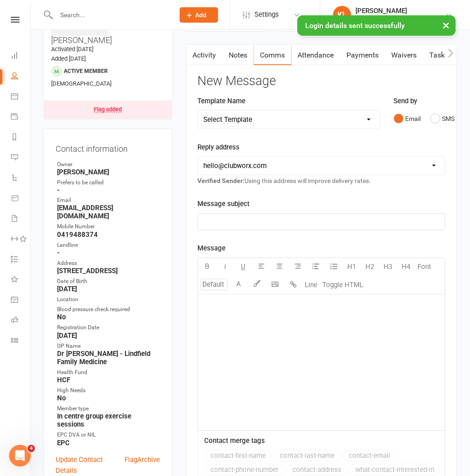
scroll to position [0, 0]
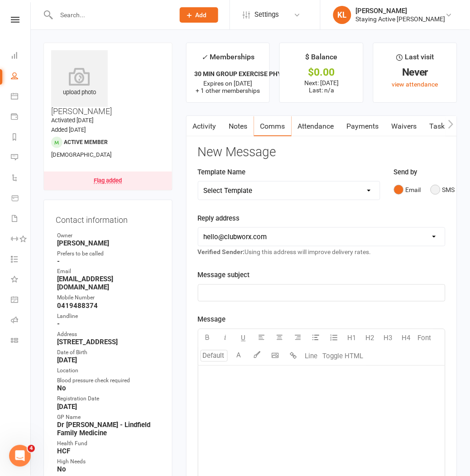
click at [432, 189] on button "SMS" at bounding box center [443, 189] width 24 height 17
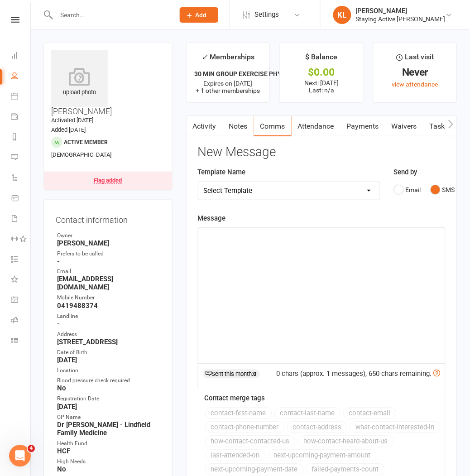
click at [236, 241] on p "﻿" at bounding box center [322, 236] width 236 height 11
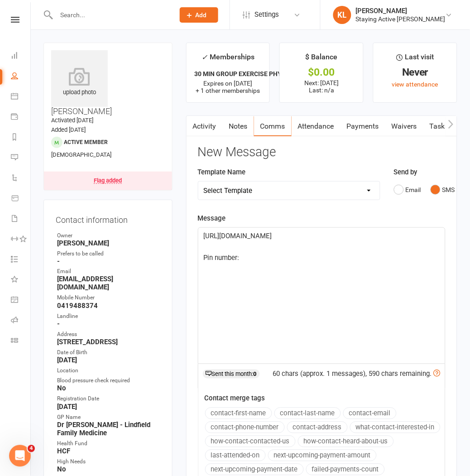
click at [252, 261] on p "Pin number:" at bounding box center [322, 257] width 236 height 11
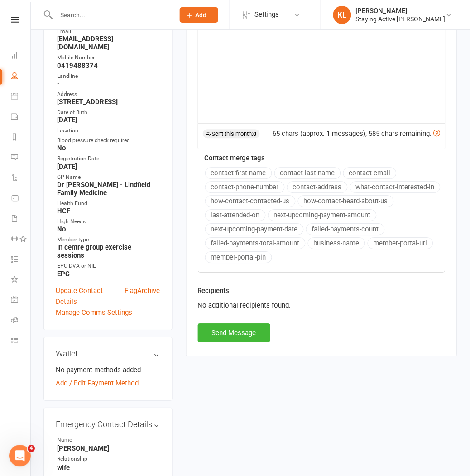
scroll to position [252, 0]
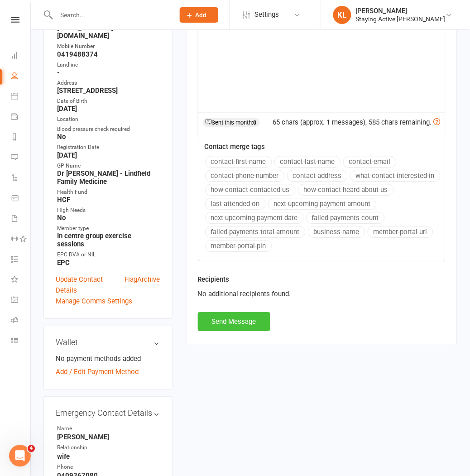
click at [222, 320] on button "Send Message" at bounding box center [234, 322] width 73 height 19
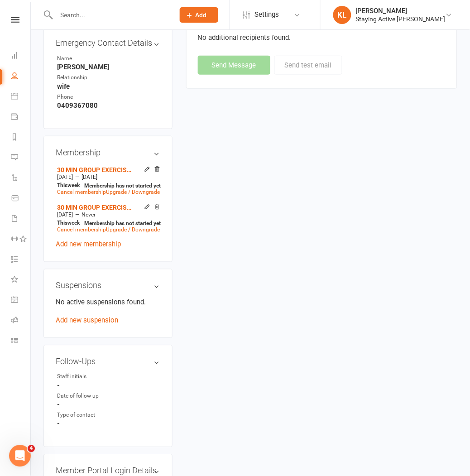
scroll to position [655, 0]
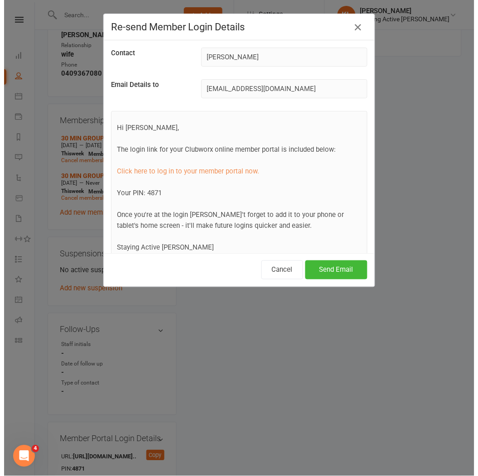
scroll to position [644, 0]
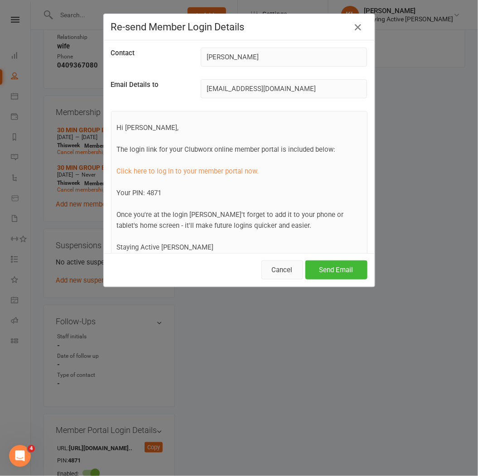
drag, startPoint x: 284, startPoint y: 270, endPoint x: 281, endPoint y: 292, distance: 22.4
click at [283, 271] on button "Cancel" at bounding box center [283, 270] width 42 height 19
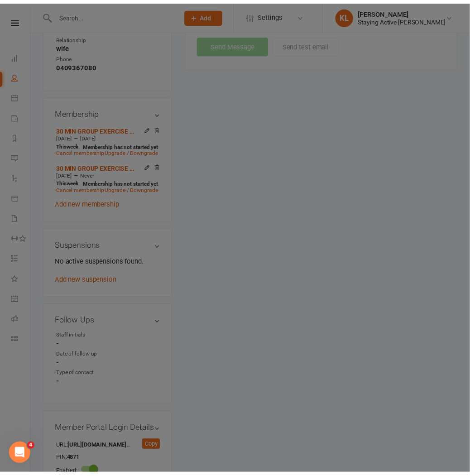
scroll to position [655, 0]
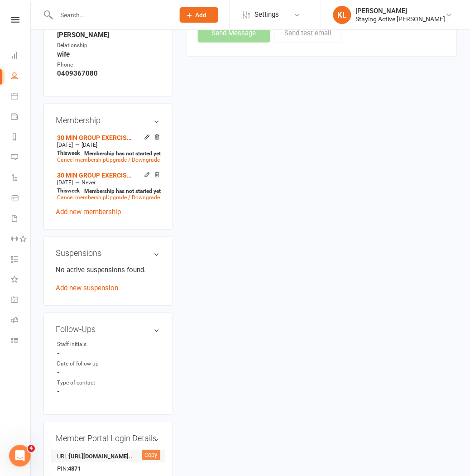
click at [159, 451] on div "Copy" at bounding box center [151, 456] width 18 height 11
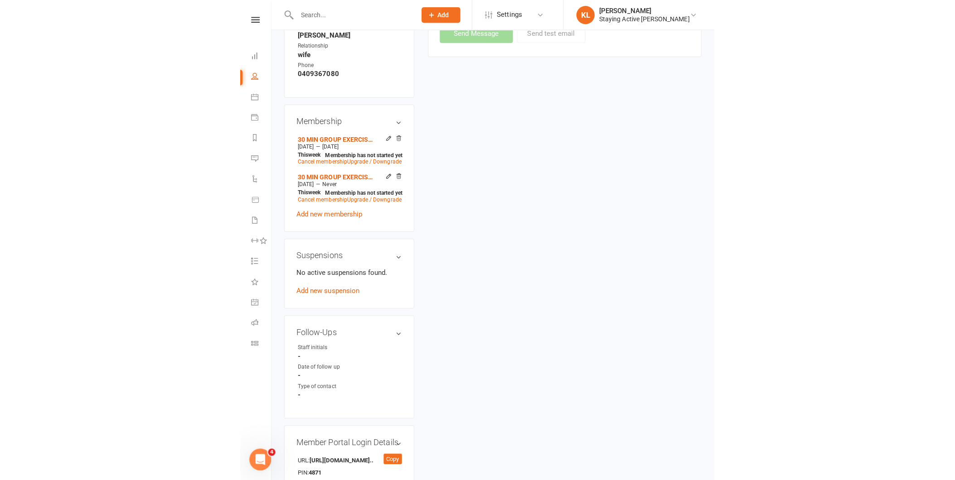
scroll to position [618, 0]
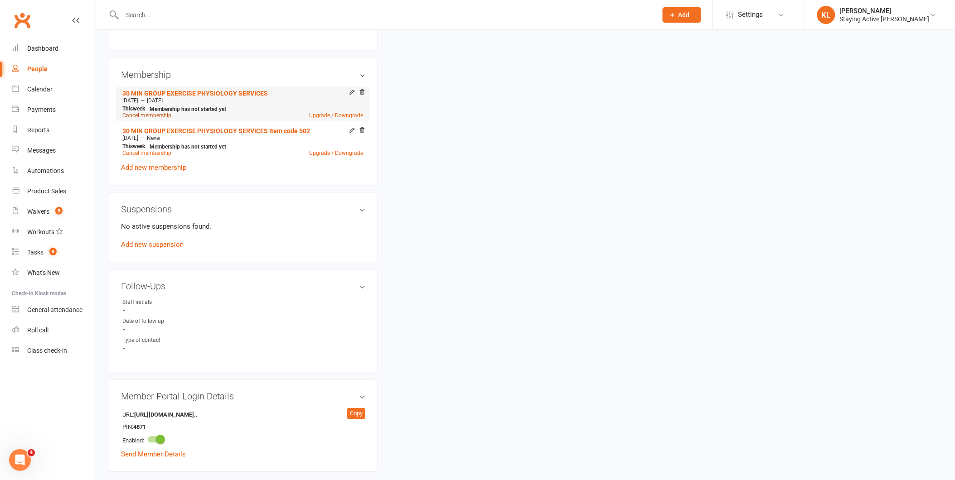
click at [135, 112] on link "Cancel membership" at bounding box center [146, 115] width 49 height 6
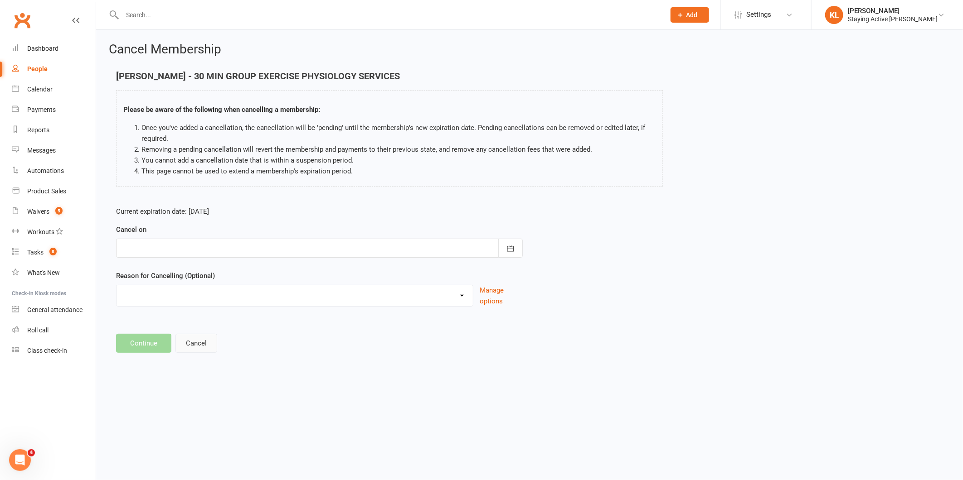
click at [199, 338] on button "Cancel" at bounding box center [196, 343] width 42 height 19
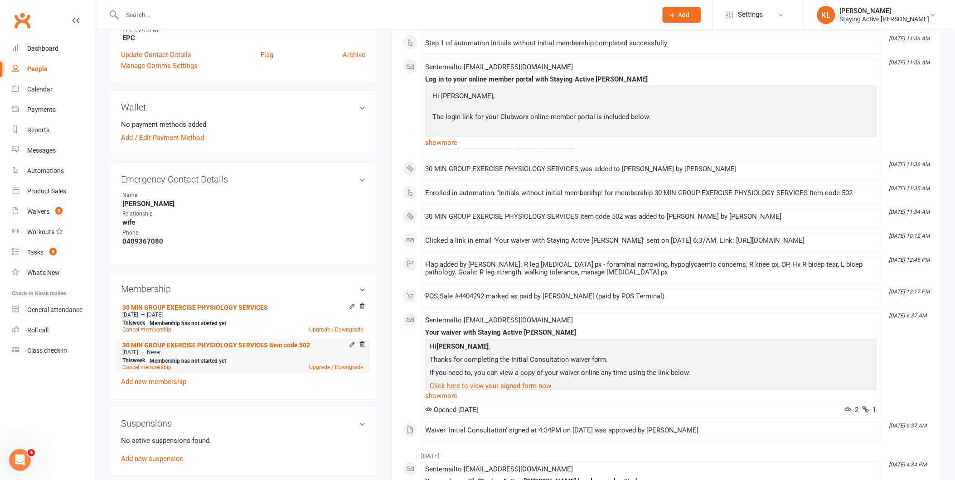
scroll to position [504, 0]
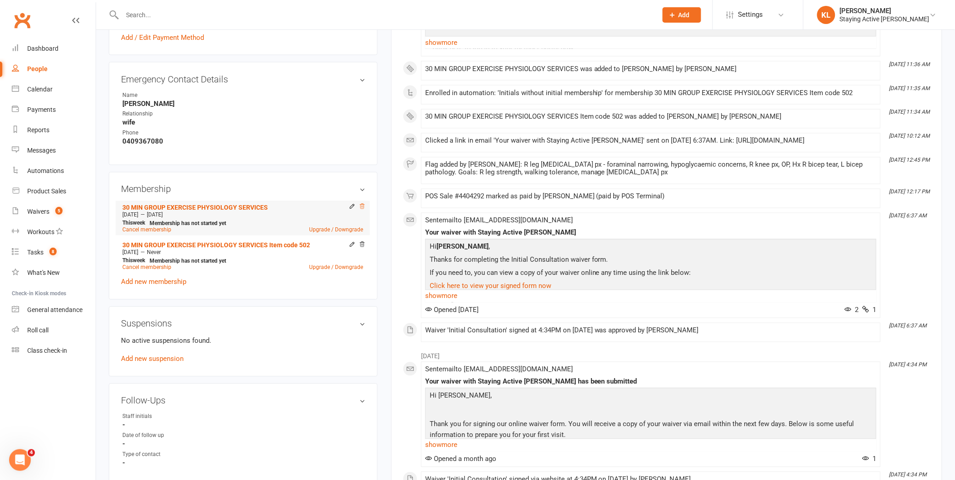
click at [360, 207] on icon at bounding box center [362, 206] width 5 height 5
